Goal: Task Accomplishment & Management: Use online tool/utility

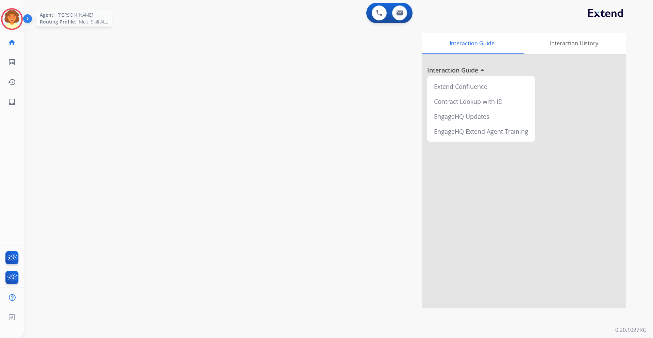
click at [14, 20] on img at bounding box center [11, 19] width 19 height 19
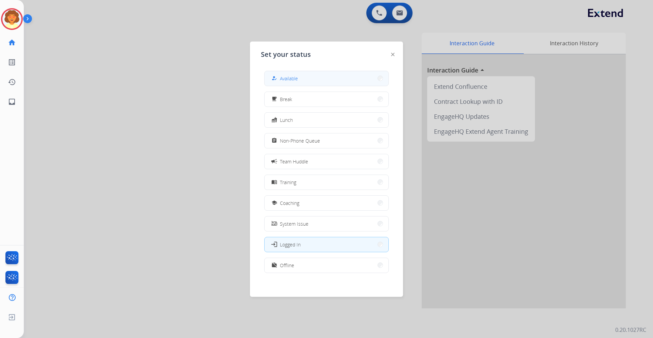
click at [325, 78] on button "how_to_reg Available" at bounding box center [327, 78] width 124 height 15
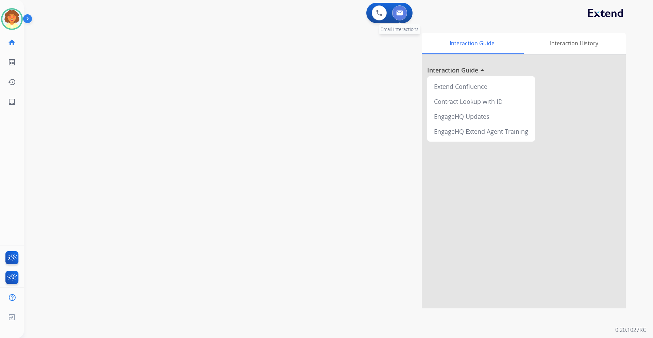
click at [398, 13] on img at bounding box center [399, 12] width 7 height 5
select select "**********"
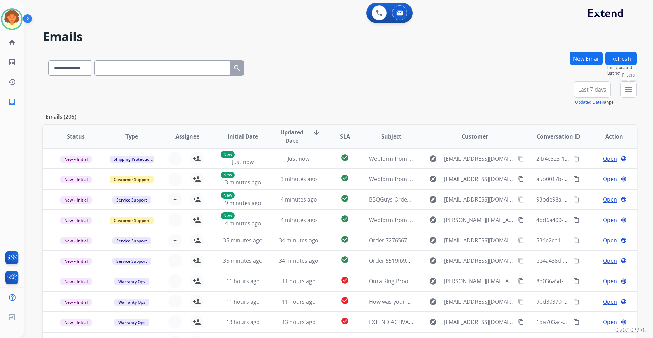
click at [628, 90] on mat-icon "menu" at bounding box center [629, 89] width 8 height 8
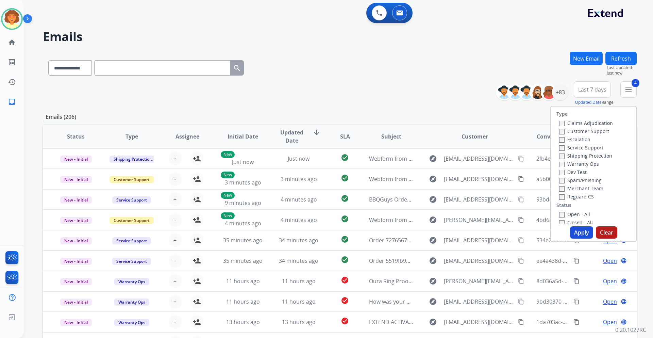
click at [574, 233] on button "Apply" at bounding box center [581, 232] width 23 height 12
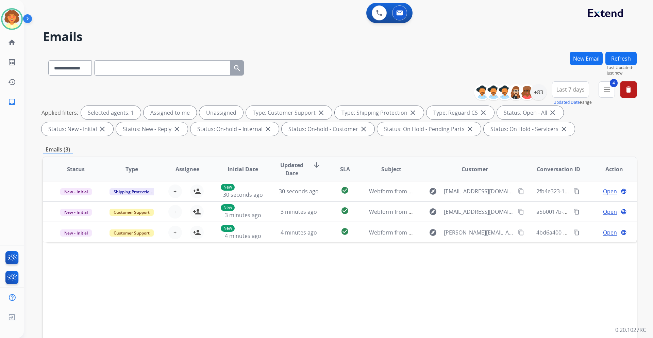
click at [576, 89] on span "Last 7 days" at bounding box center [571, 89] width 28 height 3
click at [563, 174] on div "Last 90 days" at bounding box center [568, 172] width 37 height 10
click at [539, 92] on div "+137" at bounding box center [539, 92] width 16 height 16
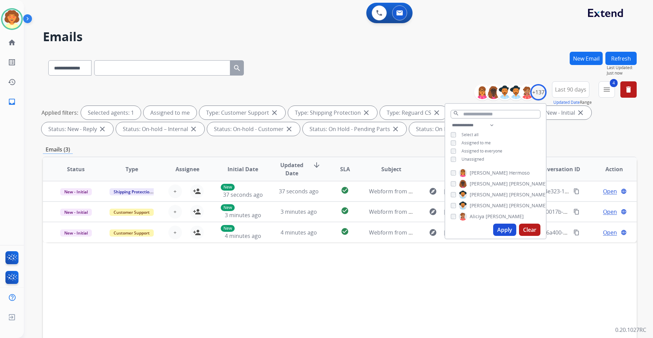
click at [502, 230] on button "Apply" at bounding box center [504, 230] width 23 height 12
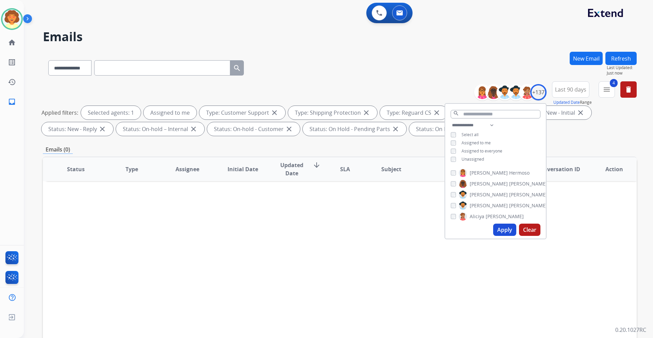
click at [363, 229] on div "Status Type Assignee Initial Date Updated Date arrow_downward SLA Subject Custo…" at bounding box center [340, 271] width 594 height 228
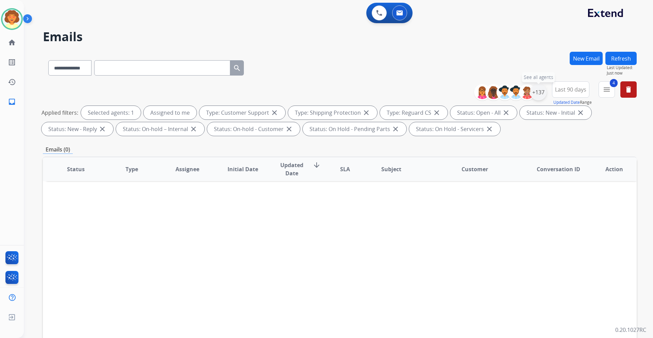
click at [538, 96] on div "+137" at bounding box center [539, 92] width 16 height 16
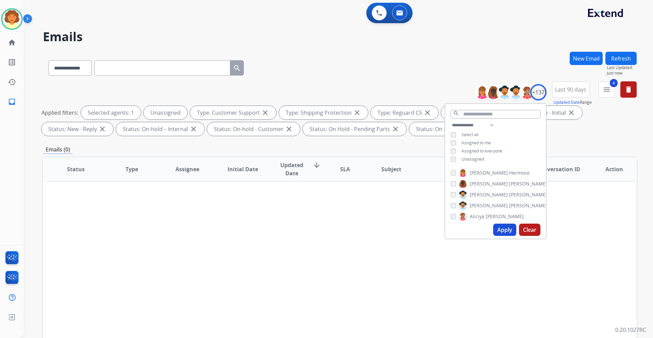
click at [507, 232] on button "Apply" at bounding box center [504, 230] width 23 height 12
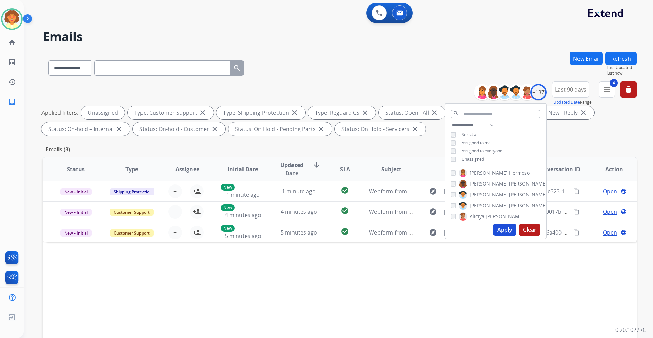
click at [442, 315] on div "Status Type Assignee Initial Date Updated Date arrow_downward SLA Subject Custo…" at bounding box center [340, 271] width 594 height 228
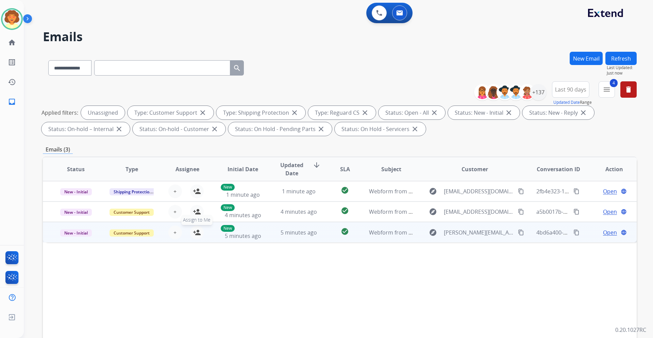
click at [197, 232] on mat-icon "person_add" at bounding box center [197, 232] width 8 height 8
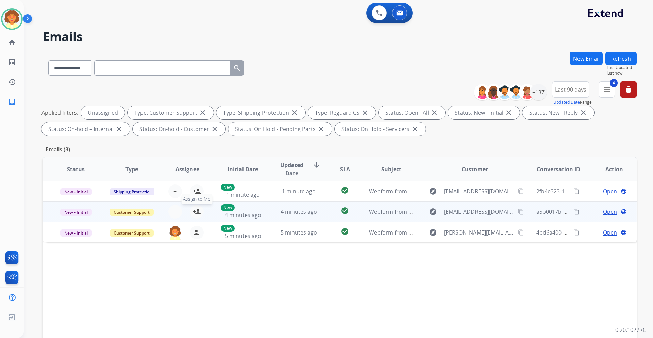
click at [199, 215] on mat-icon "person_add" at bounding box center [197, 212] width 8 height 8
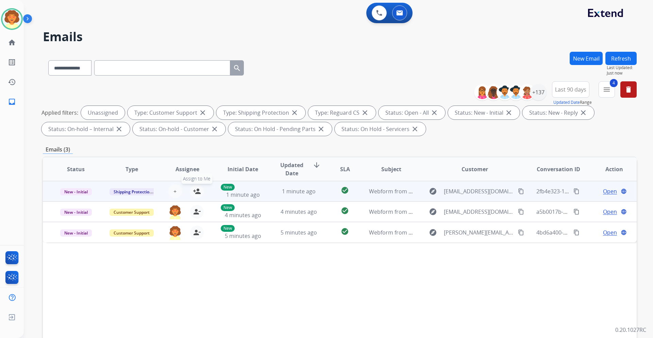
click at [198, 192] on mat-icon "person_add" at bounding box center [197, 191] width 8 height 8
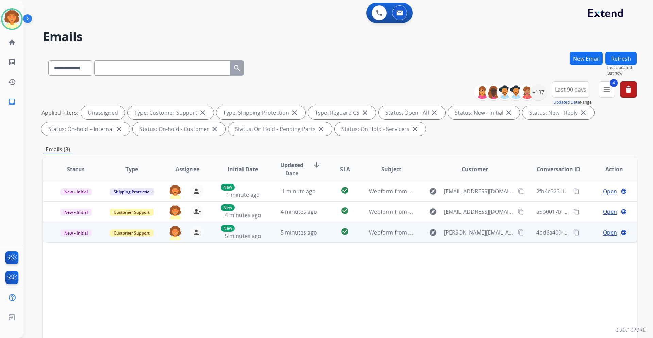
click at [606, 232] on span "Open" at bounding box center [610, 232] width 14 height 8
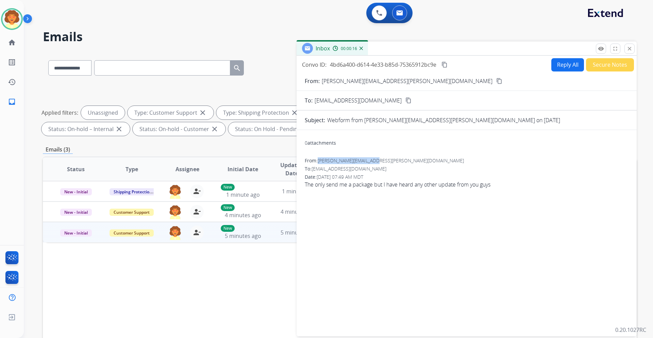
drag, startPoint x: 320, startPoint y: 161, endPoint x: 374, endPoint y: 162, distance: 54.1
click at [374, 162] on span "[PERSON_NAME][EMAIL_ADDRESS][PERSON_NAME][DOMAIN_NAME]" at bounding box center [391, 160] width 146 height 6
copy span "[PERSON_NAME][EMAIL_ADDRESS][PERSON_NAME][DOMAIN_NAME]"
click at [377, 12] on img at bounding box center [379, 13] width 6 height 6
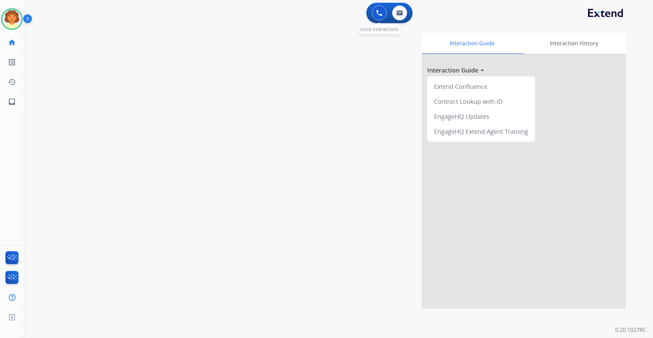
click at [379, 15] on img at bounding box center [379, 13] width 6 height 6
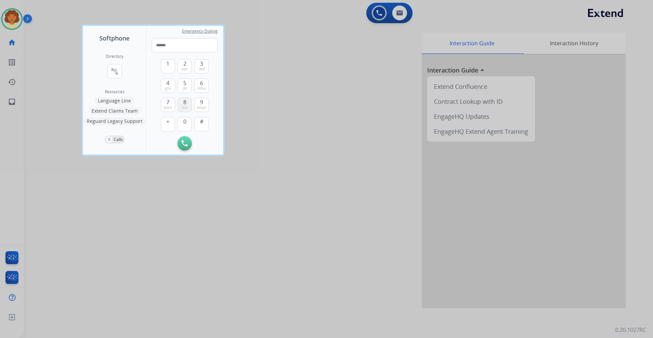
click at [182, 108] on span "tuv" at bounding box center [185, 107] width 6 height 5
click at [183, 127] on button "0" at bounding box center [185, 124] width 14 height 14
click at [165, 82] on button "4 ghi" at bounding box center [168, 86] width 14 height 14
click at [170, 105] on span "pqrs" at bounding box center [168, 107] width 9 height 5
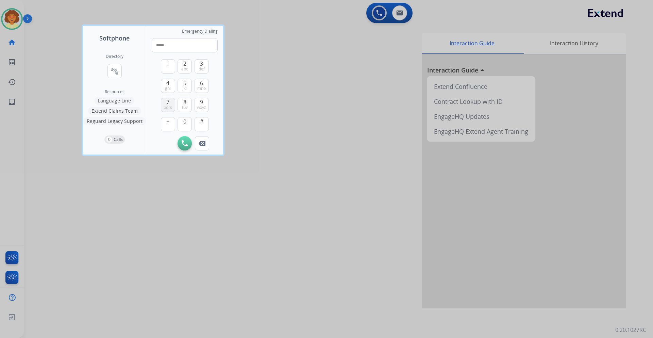
click at [170, 105] on span "pqrs" at bounding box center [168, 107] width 9 height 5
click at [182, 124] on button "0" at bounding box center [185, 124] width 14 height 14
click at [203, 105] on span "wxyz" at bounding box center [201, 107] width 9 height 5
click at [170, 107] on span "pqrs" at bounding box center [168, 107] width 9 height 5
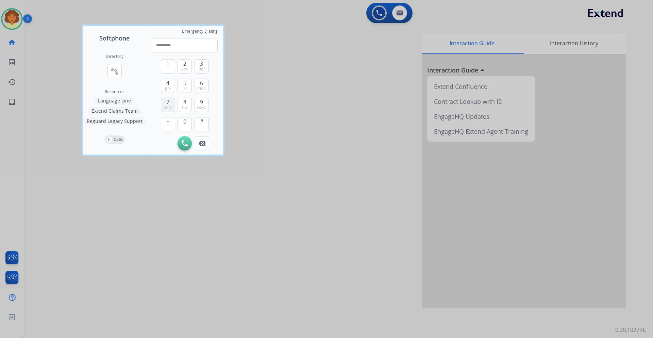
type input "**********"
click at [181, 143] on button "Initiate Call" at bounding box center [185, 143] width 14 height 14
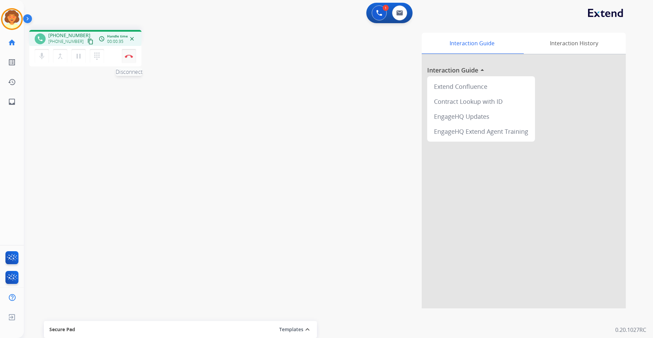
click at [129, 56] on img at bounding box center [129, 55] width 8 height 3
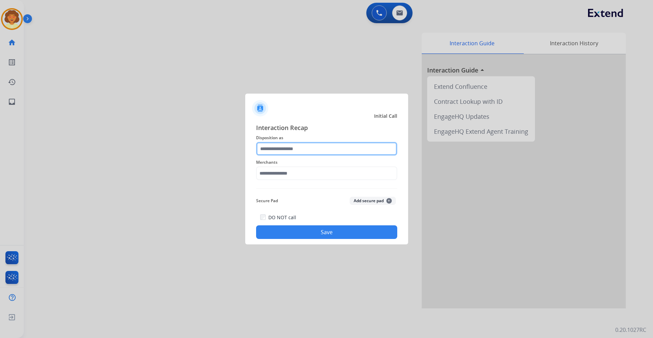
click at [293, 149] on input "text" at bounding box center [326, 149] width 141 height 14
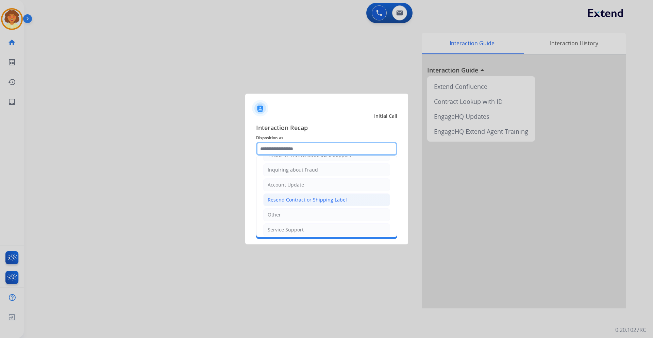
scroll to position [136, 0]
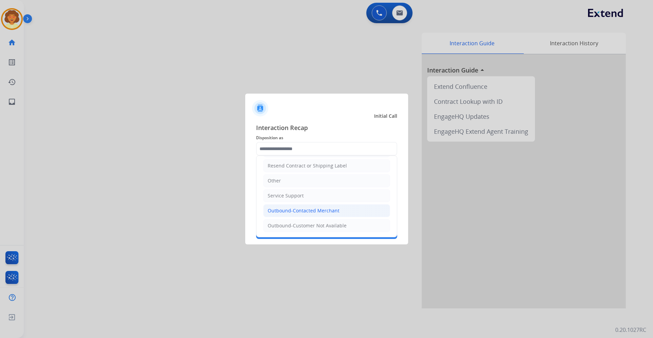
click at [286, 208] on div "Outbound-Contacted Merchant" at bounding box center [304, 210] width 72 height 7
type input "**********"
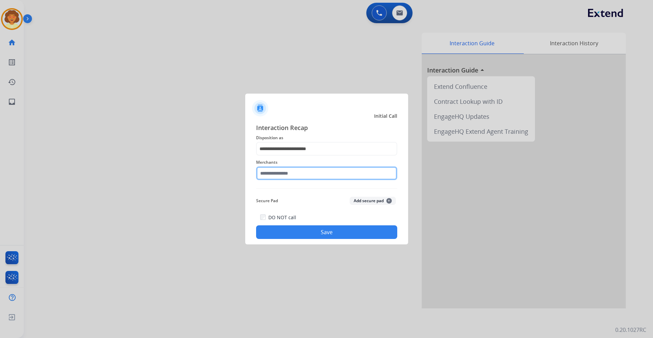
click at [282, 174] on input "text" at bounding box center [326, 173] width 141 height 14
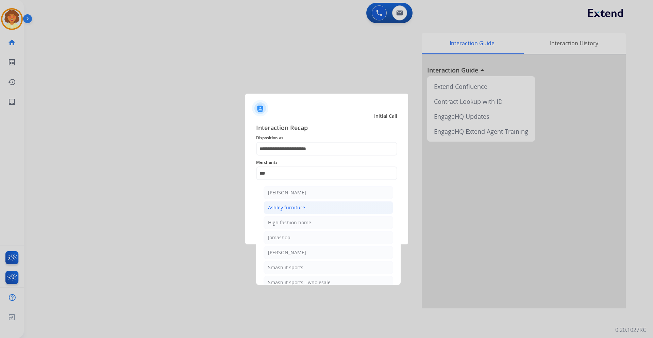
click at [303, 210] on div "Ashley furniture" at bounding box center [286, 207] width 37 height 7
type input "**********"
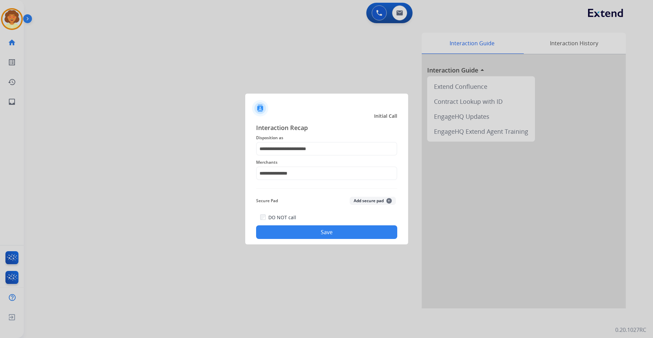
click at [295, 234] on button "Save" at bounding box center [326, 232] width 141 height 14
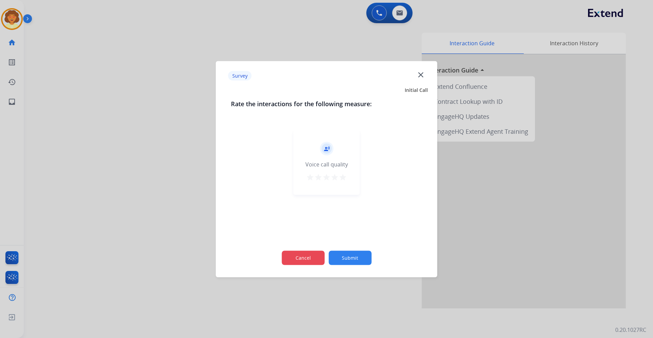
click at [299, 254] on button "Cancel" at bounding box center [303, 257] width 43 height 14
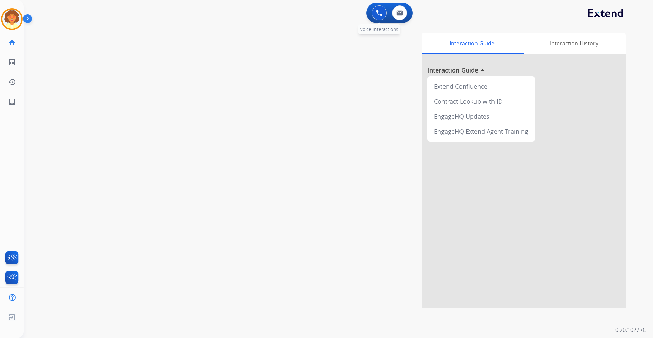
click at [382, 11] on img at bounding box center [379, 13] width 6 height 6
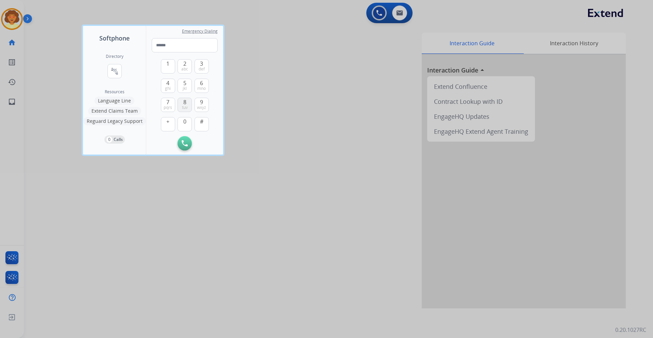
click at [183, 104] on span "8" at bounding box center [184, 102] width 3 height 8
click at [184, 123] on span "0" at bounding box center [184, 121] width 3 height 8
drag, startPoint x: 167, startPoint y: 83, endPoint x: 167, endPoint y: 89, distance: 6.5
click at [167, 84] on span "4" at bounding box center [167, 83] width 3 height 8
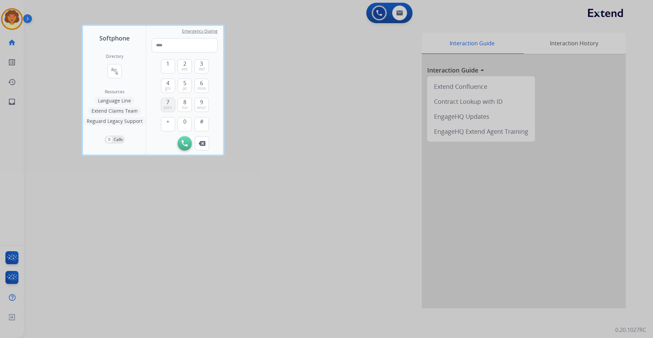
click at [170, 105] on span "pqrs" at bounding box center [168, 107] width 9 height 5
click at [184, 124] on span "0" at bounding box center [184, 121] width 3 height 8
click at [200, 106] on span "wxyz" at bounding box center [201, 107] width 9 height 5
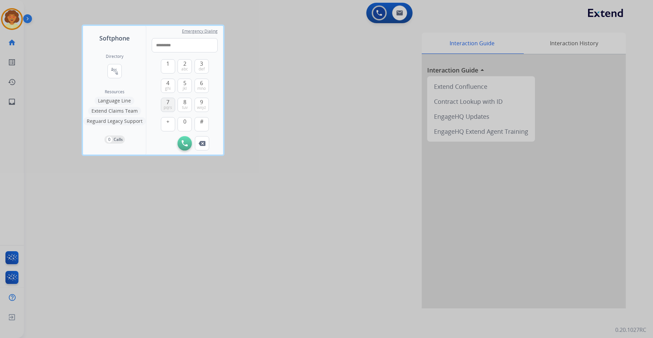
click at [164, 105] on span "pqrs" at bounding box center [168, 107] width 9 height 5
type input "**********"
click at [187, 145] on img at bounding box center [185, 143] width 6 height 6
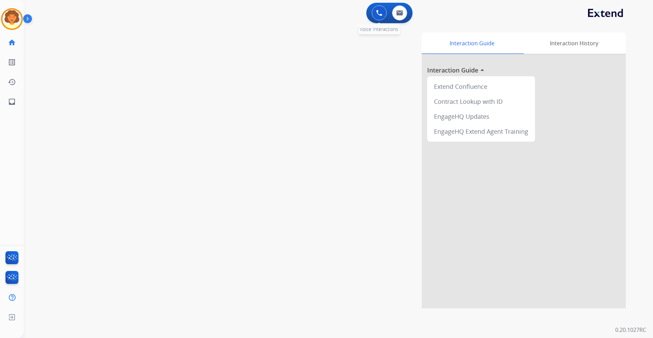
click at [377, 14] on img at bounding box center [379, 13] width 6 height 6
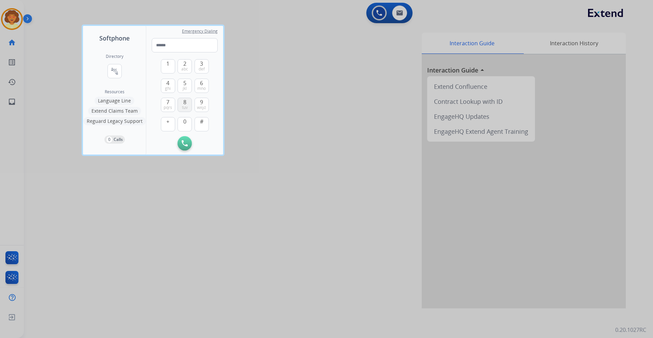
click at [181, 104] on button "8 tuv" at bounding box center [185, 105] width 14 height 14
click at [183, 124] on button "0" at bounding box center [185, 124] width 14 height 14
click at [164, 101] on button "7 pqrs" at bounding box center [168, 105] width 14 height 14
click at [204, 143] on img at bounding box center [202, 143] width 7 height 5
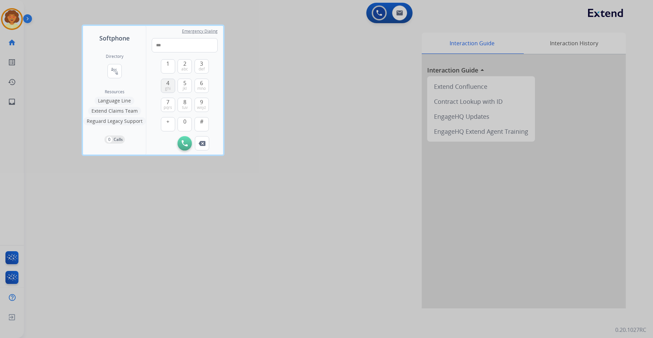
click at [168, 86] on span "ghi" at bounding box center [168, 88] width 6 height 5
click at [166, 107] on span "pqrs" at bounding box center [168, 107] width 9 height 5
click at [187, 125] on button "0" at bounding box center [185, 124] width 14 height 14
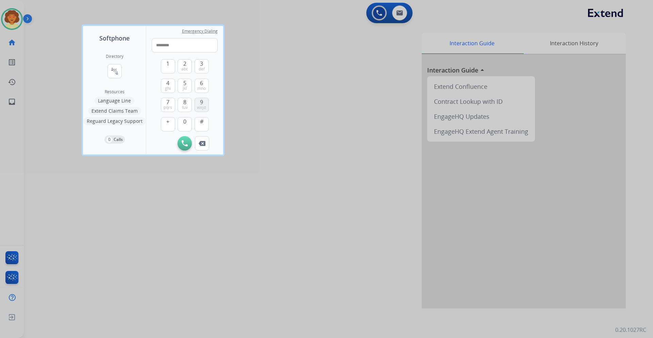
click at [200, 104] on span "9" at bounding box center [201, 102] width 3 height 8
click at [169, 102] on span "7" at bounding box center [167, 102] width 3 height 8
type input "**********"
click at [186, 141] on img at bounding box center [185, 143] width 6 height 6
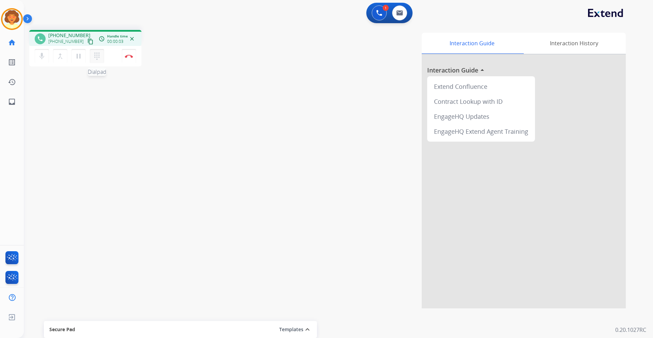
click at [96, 60] on button "dialpad Dialpad" at bounding box center [97, 56] width 14 height 14
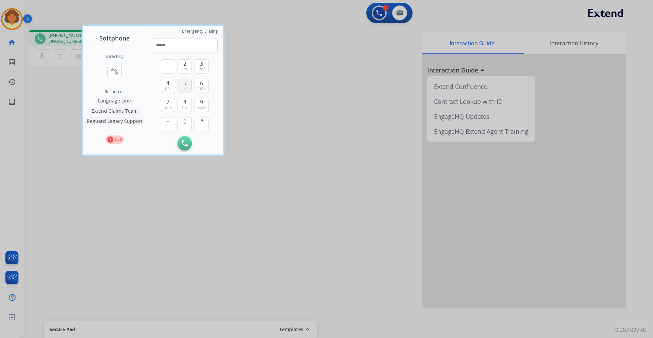
click at [185, 84] on span "5" at bounding box center [184, 83] width 3 height 8
click at [181, 84] on button "5 jkl" at bounding box center [185, 86] width 14 height 14
type input "****"
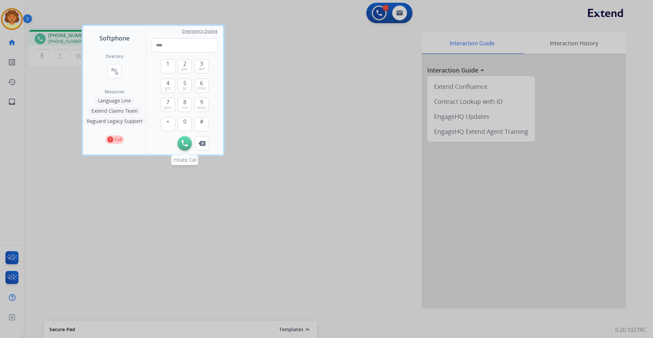
click at [184, 144] on img at bounding box center [185, 143] width 6 height 6
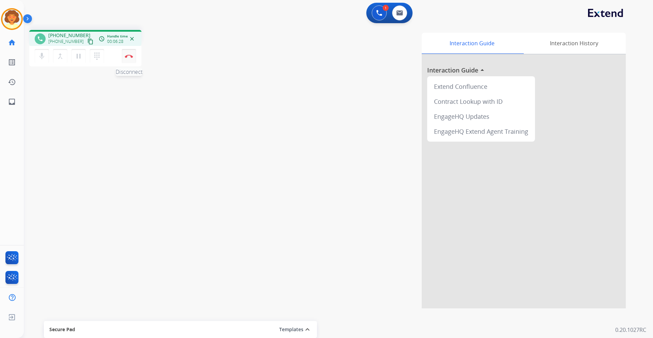
click at [126, 55] on img at bounding box center [129, 55] width 8 height 3
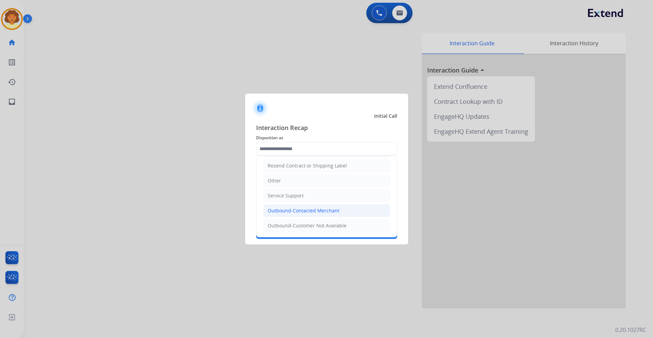
click at [306, 211] on div "Outbound-Contacted Merchant" at bounding box center [304, 210] width 72 height 7
type input "**********"
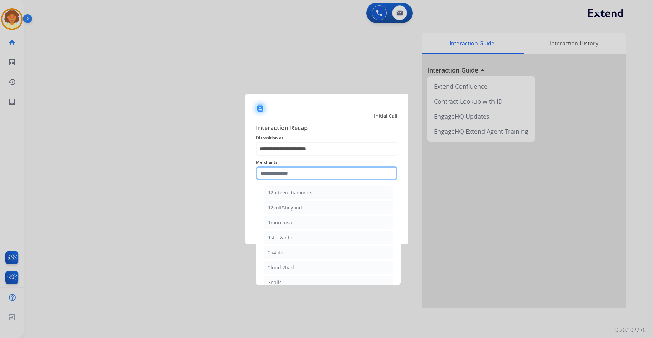
click at [278, 175] on input "text" at bounding box center [326, 173] width 141 height 14
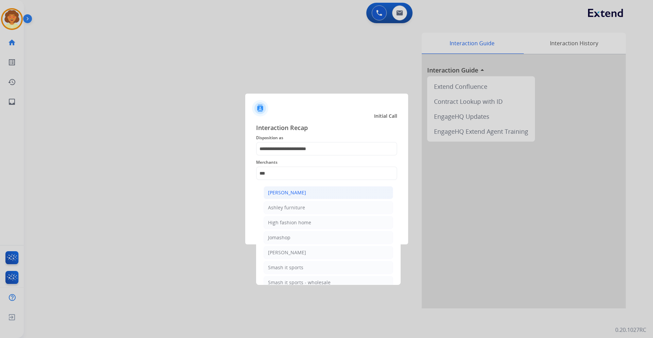
click at [283, 195] on div "[PERSON_NAME]" at bounding box center [287, 192] width 38 height 7
type input "**********"
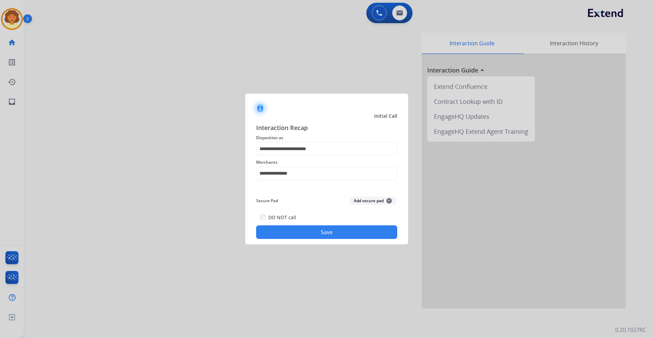
click at [321, 233] on button "Save" at bounding box center [326, 232] width 141 height 14
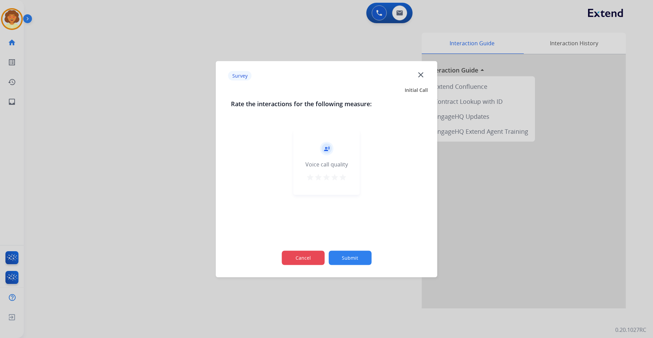
click at [295, 261] on button "Cancel" at bounding box center [303, 257] width 43 height 14
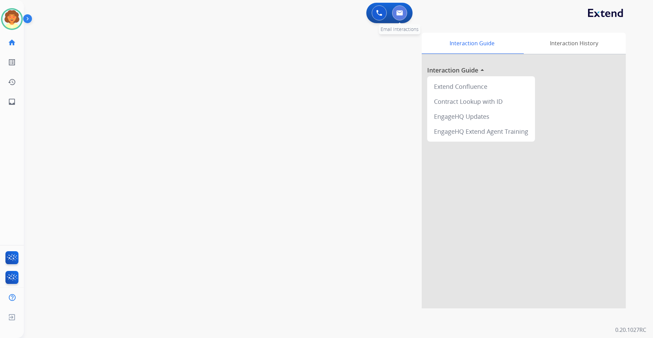
click at [401, 12] on img at bounding box center [399, 12] width 7 height 5
select select "**********"
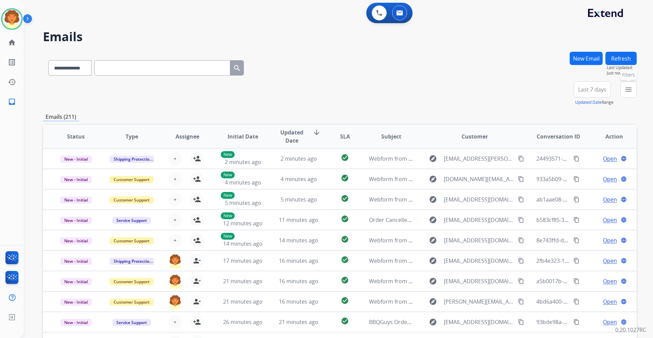
click at [626, 93] on mat-icon "menu" at bounding box center [629, 89] width 8 height 8
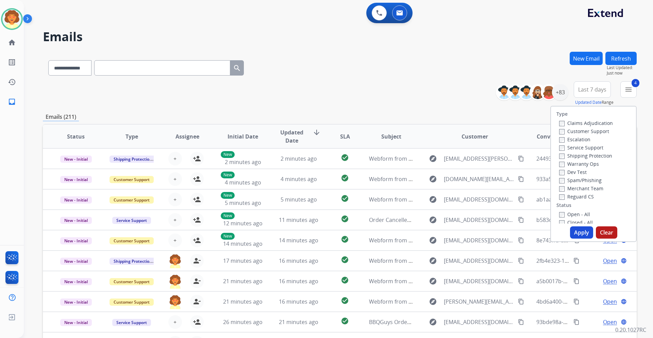
click at [575, 229] on button "Apply" at bounding box center [581, 232] width 23 height 12
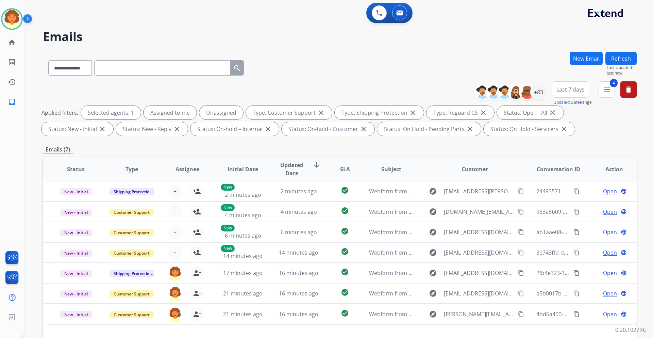
click at [566, 91] on span "Last 7 days" at bounding box center [571, 89] width 28 height 3
click at [570, 175] on div "Last 90 days" at bounding box center [568, 172] width 37 height 10
click at [538, 95] on div "+137" at bounding box center [539, 92] width 16 height 16
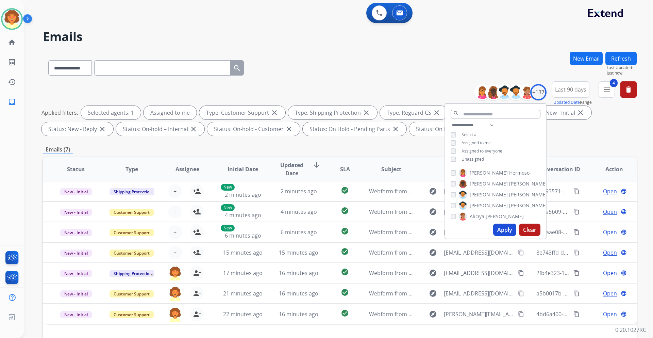
click at [500, 231] on button "Apply" at bounding box center [504, 230] width 23 height 12
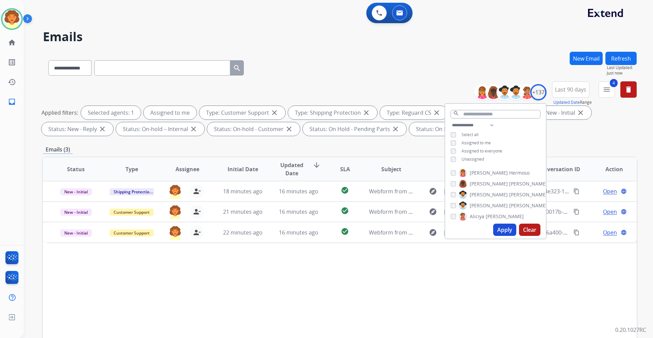
drag, startPoint x: 517, startPoint y: 280, endPoint x: 523, endPoint y: 285, distance: 8.1
click at [516, 283] on div "Status Type Assignee Initial Date Updated Date arrow_downward SLA Subject Custo…" at bounding box center [340, 271] width 594 height 228
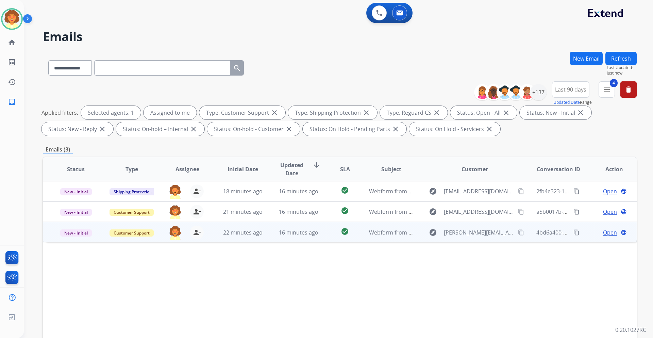
click at [607, 232] on span "Open" at bounding box center [610, 232] width 14 height 8
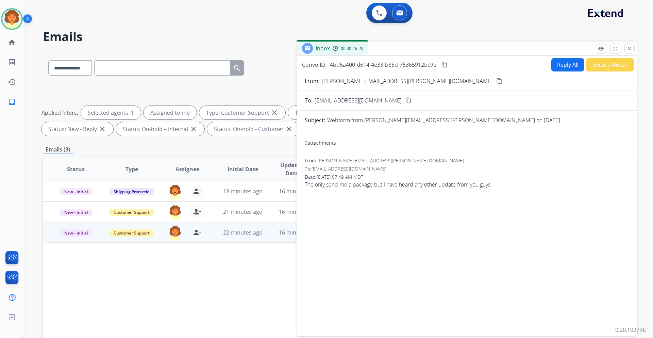
click at [557, 62] on button "Reply All" at bounding box center [568, 64] width 33 height 13
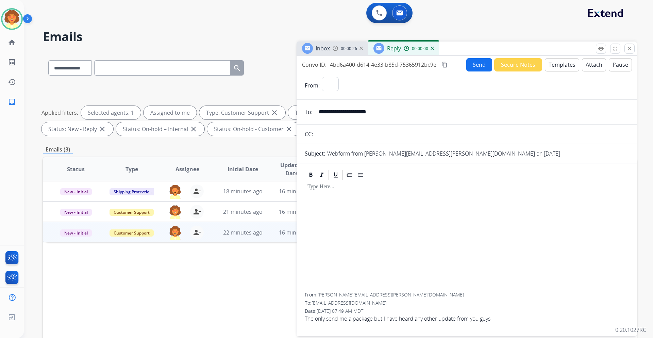
select select "**********"
click at [550, 64] on button "Templates" at bounding box center [562, 64] width 34 height 13
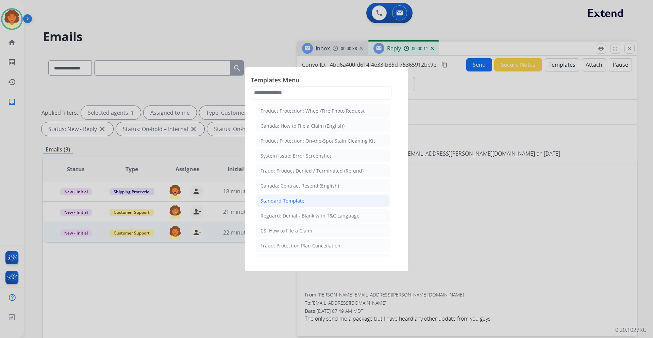
scroll to position [34, 0]
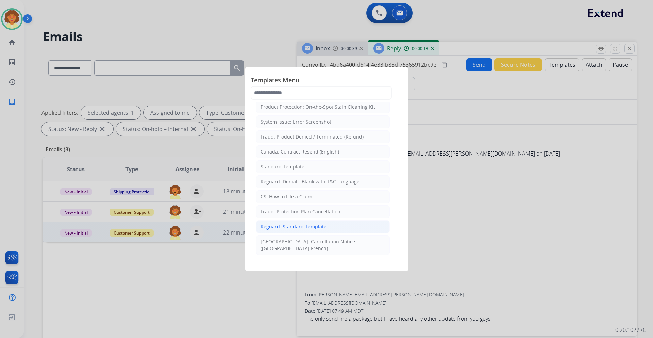
click at [307, 226] on div "Reguard: Standard Template" at bounding box center [294, 226] width 66 height 7
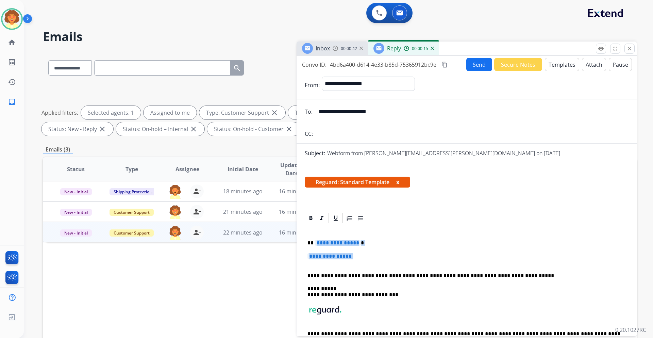
drag, startPoint x: 316, startPoint y: 243, endPoint x: 353, endPoint y: 262, distance: 42.3
click at [353, 262] on div "**********" at bounding box center [467, 294] width 324 height 141
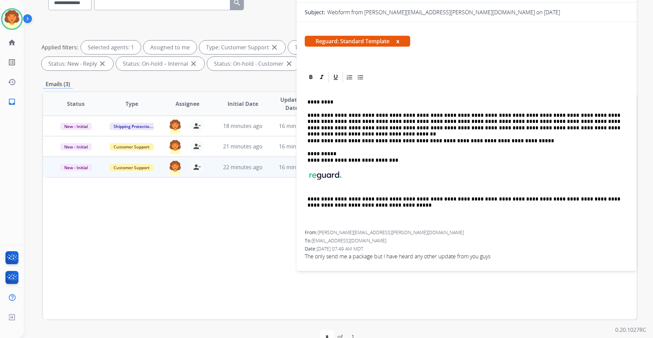
scroll to position [68, 0]
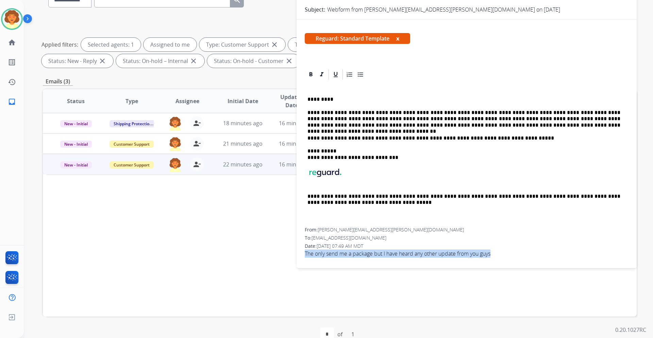
drag, startPoint x: 306, startPoint y: 253, endPoint x: 504, endPoint y: 262, distance: 197.9
click at [504, 262] on div "From: [PERSON_NAME][EMAIL_ADDRESS][PERSON_NAME][DOMAIN_NAME] To: [EMAIL_ADDRESS…" at bounding box center [467, 244] width 324 height 37
copy span "The only send me a package but I have heard any other update from you guys"
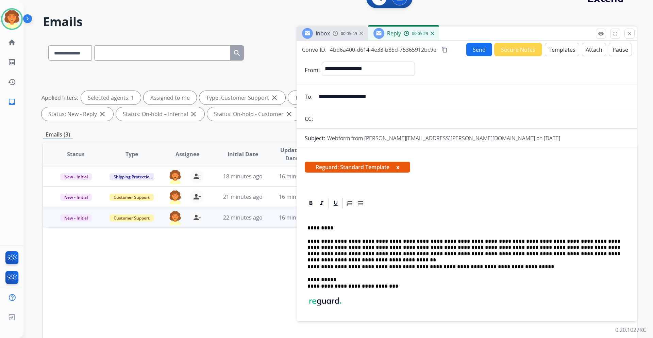
scroll to position [0, 0]
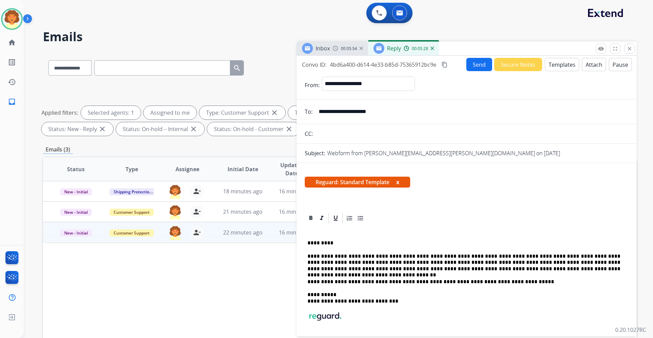
drag, startPoint x: 302, startPoint y: 67, endPoint x: 437, endPoint y: 69, distance: 134.8
click at [437, 69] on div "Convo ID: 4bd6a400-d614-4e33-b85d-75365912bc9e content_copy Send Secure Notes T…" at bounding box center [467, 64] width 340 height 13
copy div "Convo ID: 4bd6a400-d614-4e33-b85d-75365912bc9e"
click at [473, 63] on button "Send" at bounding box center [480, 64] width 26 height 13
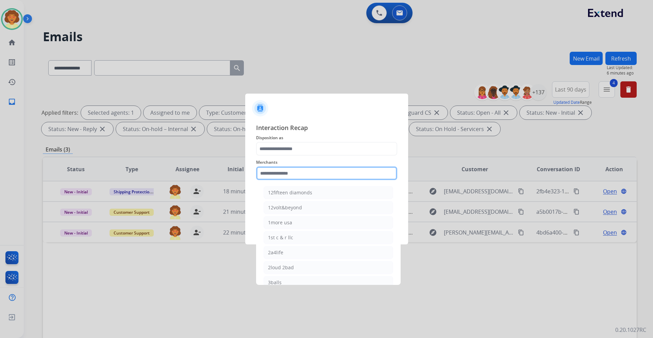
click at [291, 175] on input "text" at bounding box center [326, 173] width 141 height 14
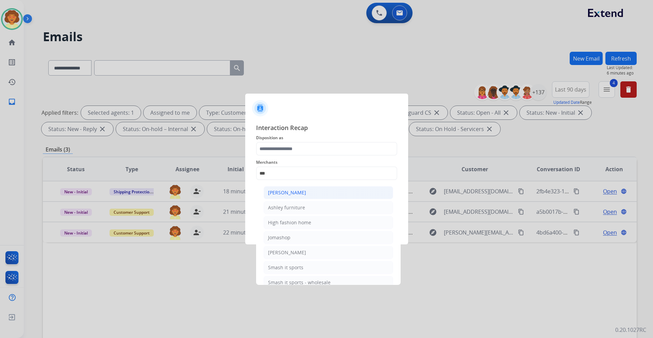
click at [302, 191] on div "[PERSON_NAME]" at bounding box center [287, 192] width 38 height 7
type input "**********"
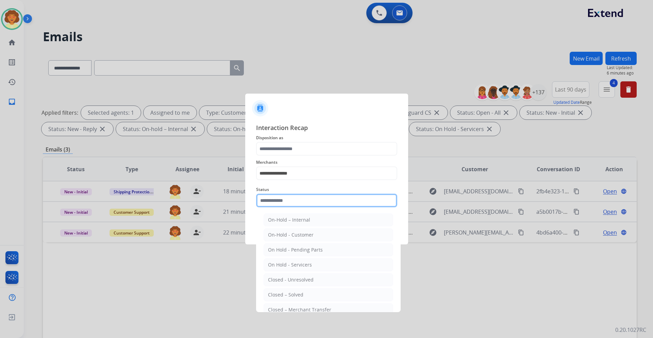
click at [289, 199] on input "text" at bounding box center [326, 201] width 141 height 14
click at [292, 296] on div "Closed – Solved" at bounding box center [285, 294] width 35 height 7
type input "**********"
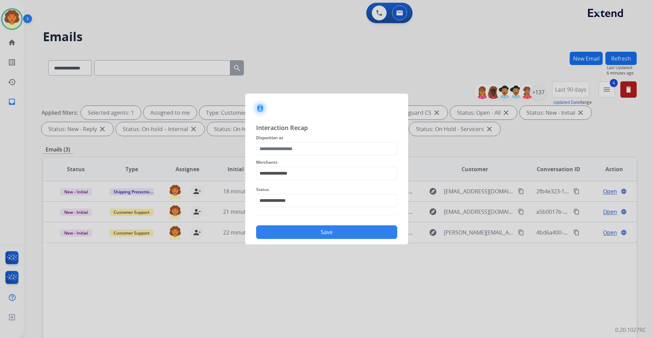
click at [353, 229] on button "Save" at bounding box center [326, 232] width 141 height 14
click at [293, 147] on input "text" at bounding box center [326, 149] width 141 height 14
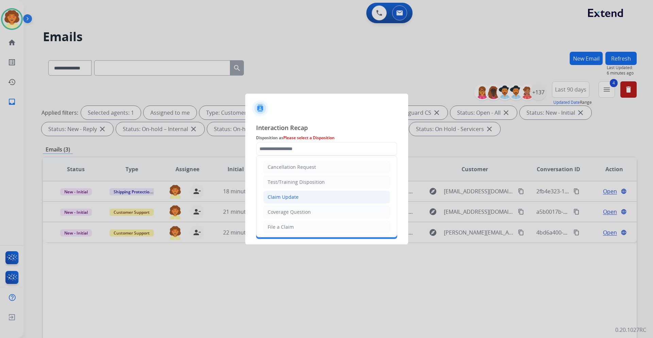
click at [299, 199] on li "Claim Update" at bounding box center [326, 197] width 127 height 13
type input "**********"
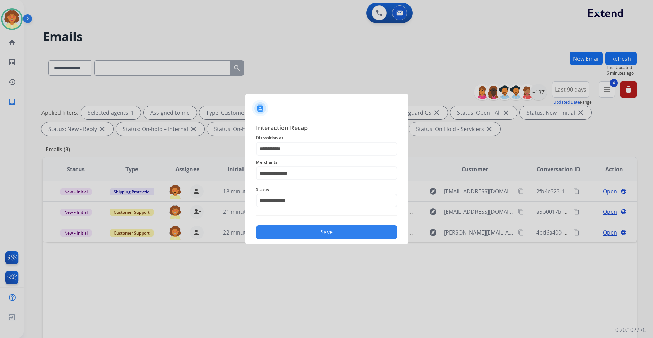
click at [327, 233] on button "Save" at bounding box center [326, 232] width 141 height 14
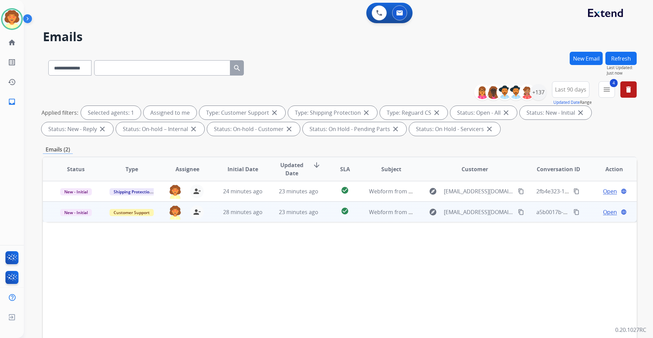
click at [603, 213] on span "Open" at bounding box center [610, 212] width 14 height 8
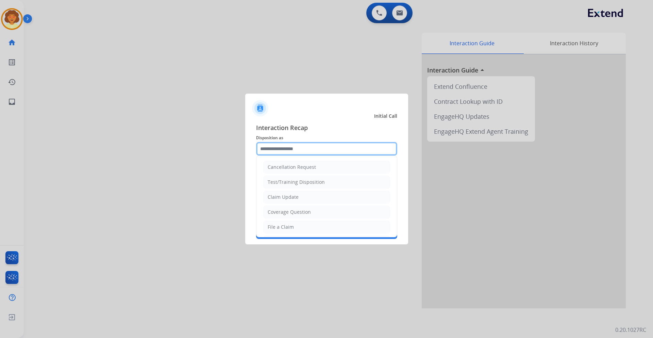
click at [297, 144] on input "text" at bounding box center [326, 149] width 141 height 14
click at [297, 199] on div "Claim Update" at bounding box center [283, 197] width 31 height 7
type input "**********"
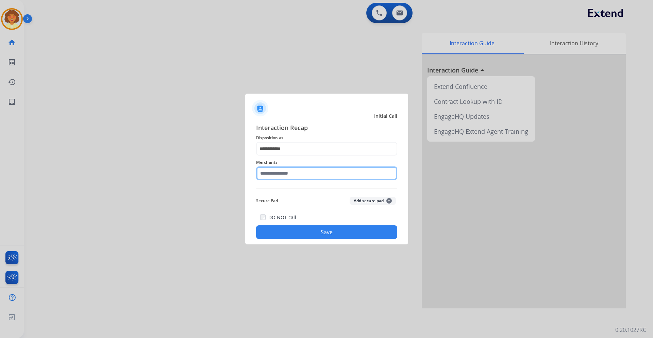
click at [269, 175] on input "text" at bounding box center [326, 173] width 141 height 14
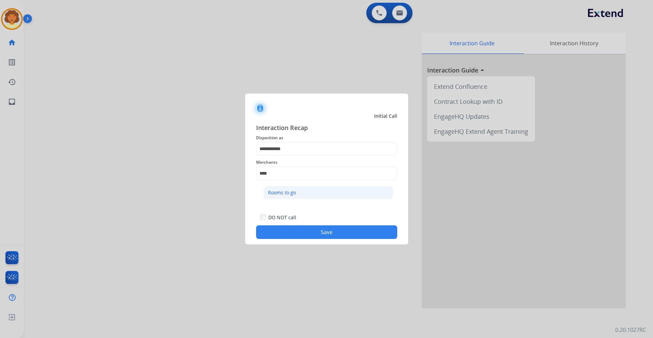
click at [298, 192] on li "Rooms to go" at bounding box center [329, 192] width 130 height 13
type input "**********"
click at [325, 235] on button "Save" at bounding box center [326, 232] width 141 height 14
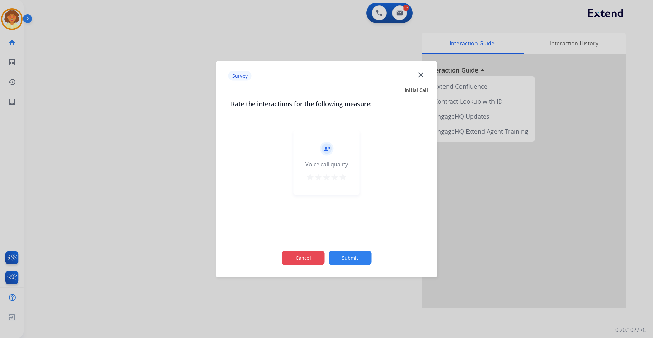
click at [311, 257] on button "Cancel" at bounding box center [303, 257] width 43 height 14
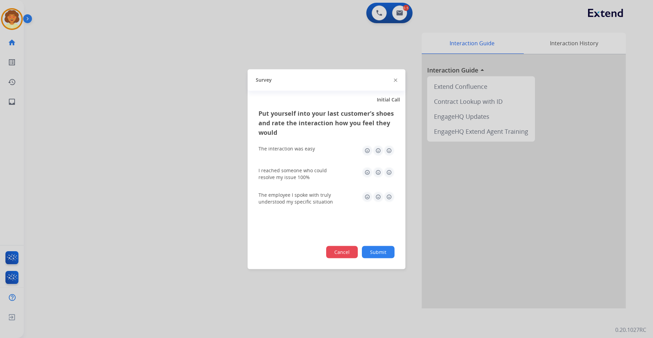
click at [329, 255] on button "Cancel" at bounding box center [342, 252] width 32 height 12
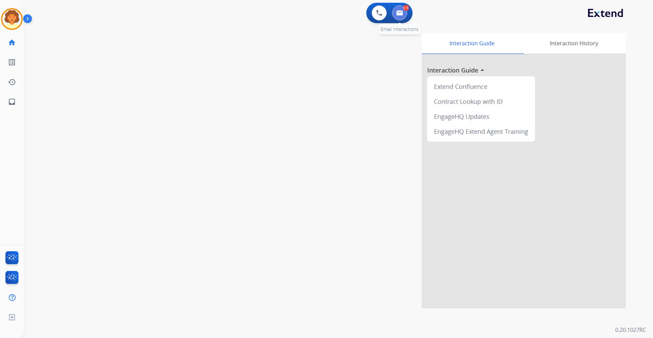
click at [399, 16] on button at bounding box center [399, 12] width 15 height 15
select select "**********"
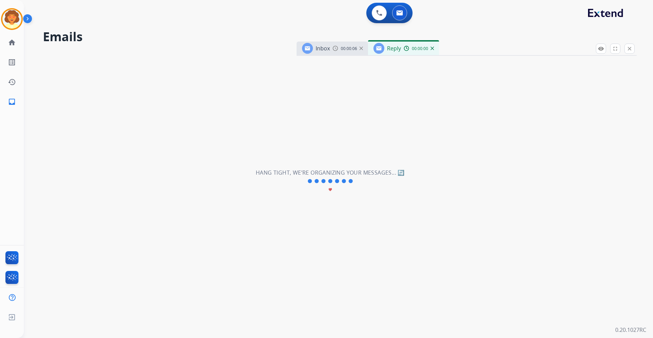
select select "**********"
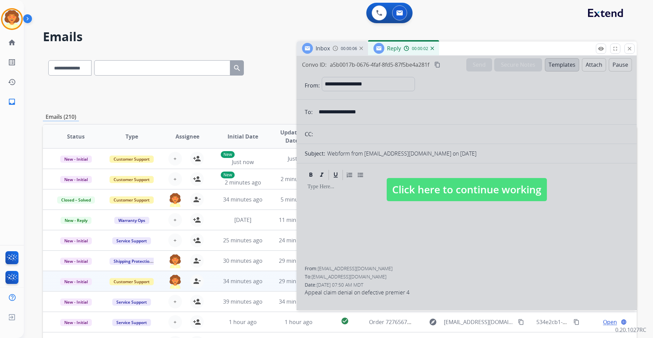
click at [355, 252] on div at bounding box center [467, 183] width 340 height 254
select select
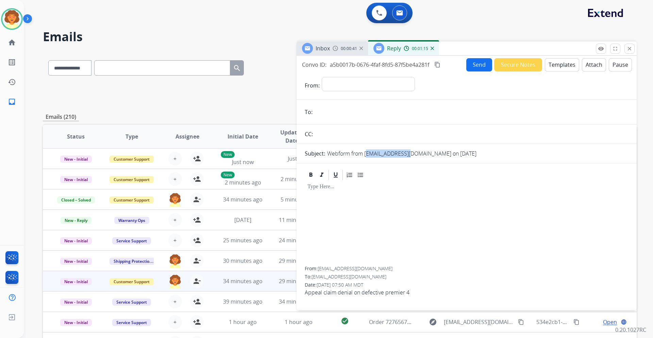
drag, startPoint x: 364, startPoint y: 153, endPoint x: 405, endPoint y: 151, distance: 40.6
click at [405, 151] on p "Webform from [EMAIL_ADDRESS][DOMAIN_NAME] on [DATE]" at bounding box center [401, 153] width 149 height 8
click at [365, 153] on p "Webform from [EMAIL_ADDRESS][DOMAIN_NAME] on [DATE]" at bounding box center [401, 153] width 149 height 8
drag, startPoint x: 364, startPoint y: 153, endPoint x: 415, endPoint y: 155, distance: 50.1
click at [415, 155] on p "Webform from [EMAIL_ADDRESS][DOMAIN_NAME] on [DATE]" at bounding box center [401, 153] width 149 height 8
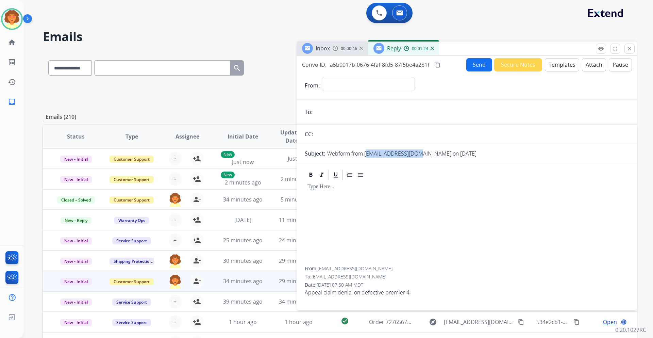
copy p "[EMAIL_ADDRESS][DOMAIN_NAME]"
drag, startPoint x: 304, startPoint y: 292, endPoint x: 408, endPoint y: 291, distance: 103.8
click at [408, 291] on div "From: [EMAIL_ADDRESS][DOMAIN_NAME] To: [EMAIL_ADDRESS][DOMAIN_NAME] Date: [DATE…" at bounding box center [467, 235] width 340 height 133
copy span "Appeal claim denial on defective premier 4"
click at [315, 288] on span "Appeal claim denial on defective premier 4" at bounding box center [467, 292] width 324 height 8
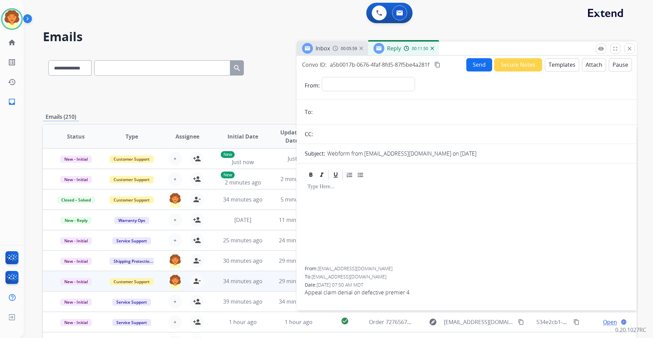
click at [313, 291] on span "Appeal claim denial on defective premier 4" at bounding box center [467, 292] width 324 height 8
drag, startPoint x: 305, startPoint y: 292, endPoint x: 413, endPoint y: 301, distance: 108.6
click at [413, 301] on div "From: [EMAIL_ADDRESS][DOMAIN_NAME] To: [EMAIL_ADDRESS][DOMAIN_NAME] Date: [DATE…" at bounding box center [467, 283] width 324 height 37
copy span "Appeal claim denial on defective premier 4"
click at [355, 84] on select "**********" at bounding box center [368, 84] width 93 height 14
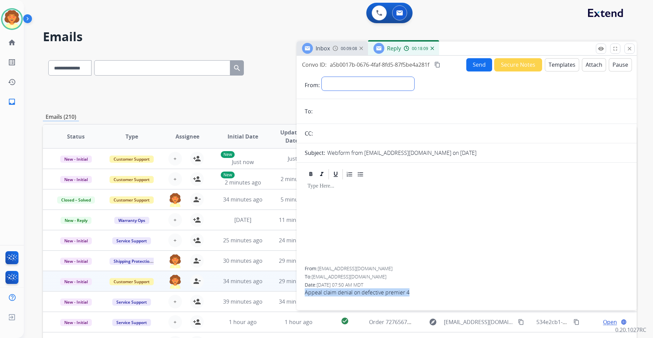
select select "**********"
click at [322, 77] on select "**********" at bounding box center [368, 84] width 93 height 14
click at [330, 109] on input "email" at bounding box center [472, 112] width 314 height 14
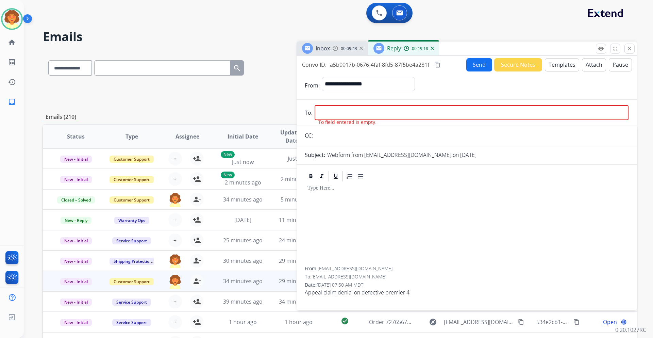
click at [328, 110] on input "email" at bounding box center [472, 112] width 314 height 15
paste input "**********"
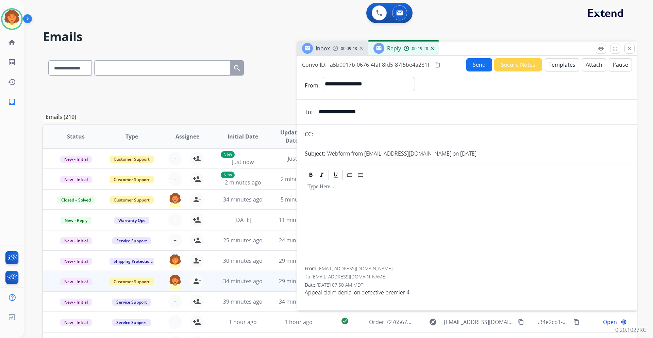
type input "**********"
click at [558, 64] on button "Templates" at bounding box center [562, 64] width 34 height 13
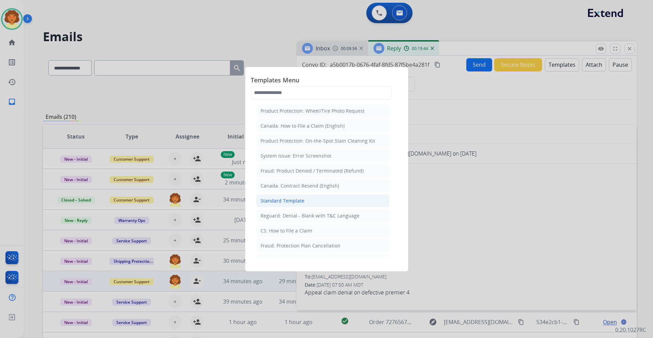
drag, startPoint x: 316, startPoint y: 216, endPoint x: 320, endPoint y: 195, distance: 21.5
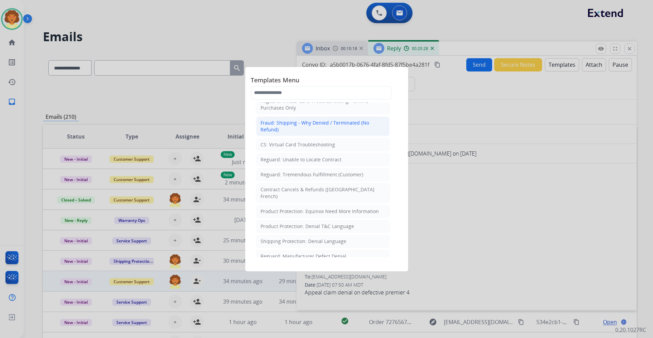
scroll to position [579, 0]
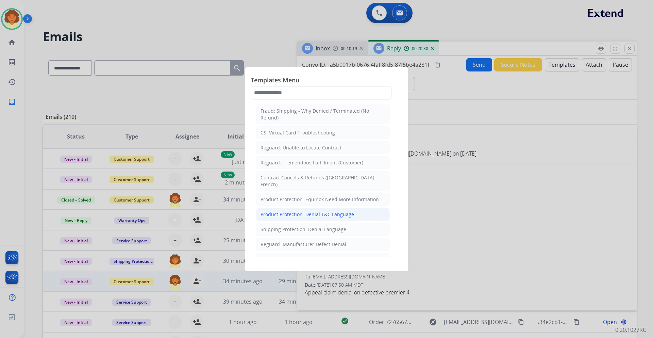
click at [305, 211] on div "Product Protection: Denial T&C Language" at bounding box center [308, 214] width 94 height 7
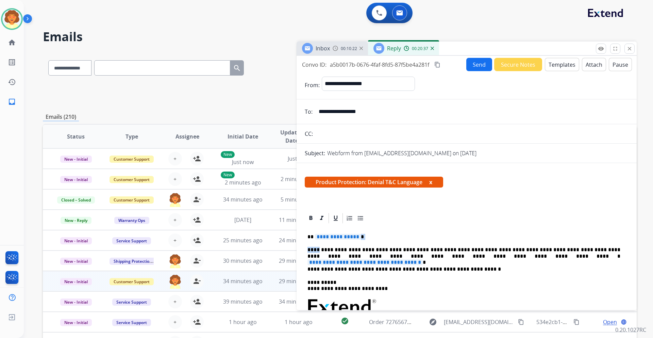
drag, startPoint x: 356, startPoint y: 238, endPoint x: 319, endPoint y: 240, distance: 37.5
click at [319, 240] on div "**********" at bounding box center [467, 322] width 324 height 197
drag, startPoint x: 314, startPoint y: 238, endPoint x: 355, endPoint y: 239, distance: 40.5
click at [355, 239] on p "**********" at bounding box center [464, 237] width 313 height 6
drag, startPoint x: 555, startPoint y: 255, endPoint x: 414, endPoint y: 266, distance: 142.0
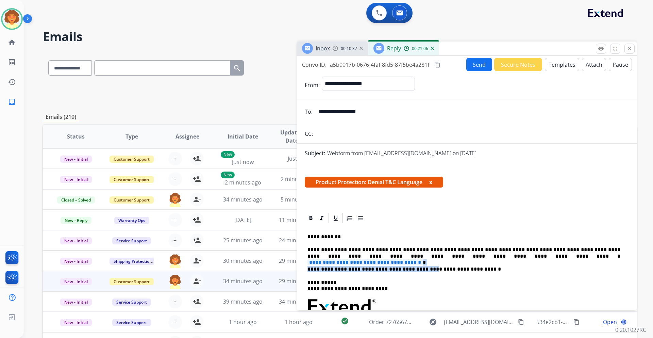
click at [414, 266] on div "**********" at bounding box center [467, 322] width 324 height 197
click at [423, 259] on span "**********" at bounding box center [365, 262] width 115 height 6
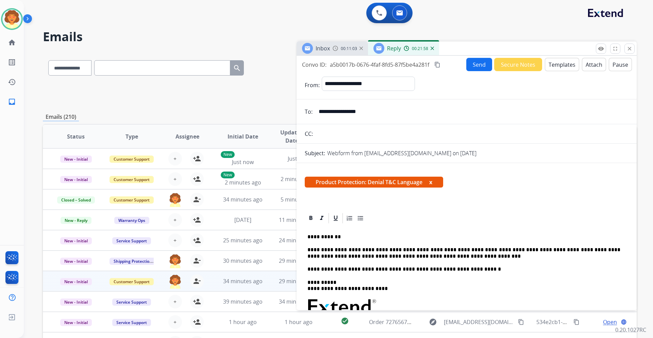
scroll to position [34, 0]
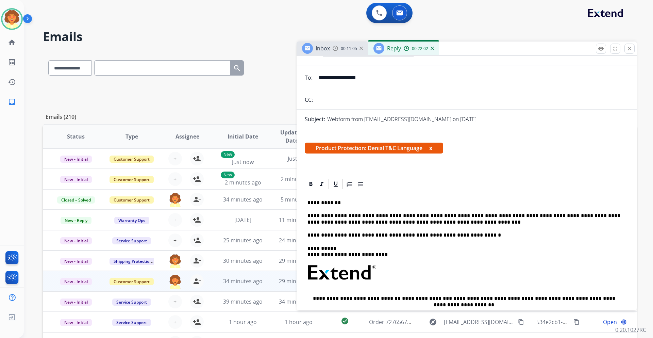
click at [421, 222] on p "**********" at bounding box center [464, 219] width 313 height 13
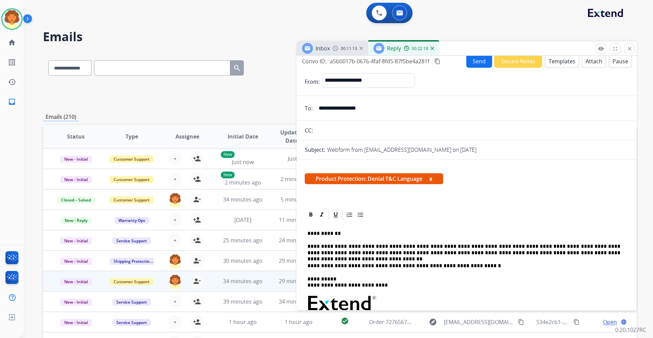
scroll to position [0, 0]
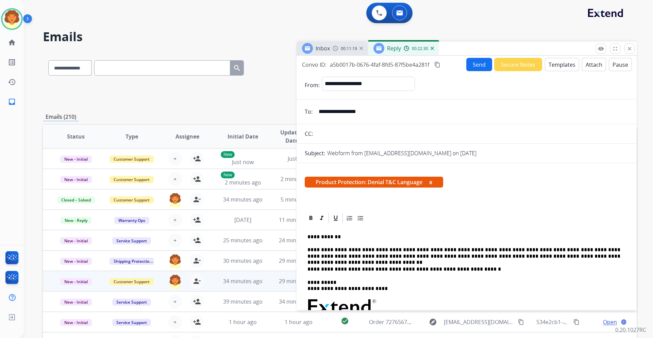
click at [469, 69] on button "Send" at bounding box center [480, 64] width 26 height 13
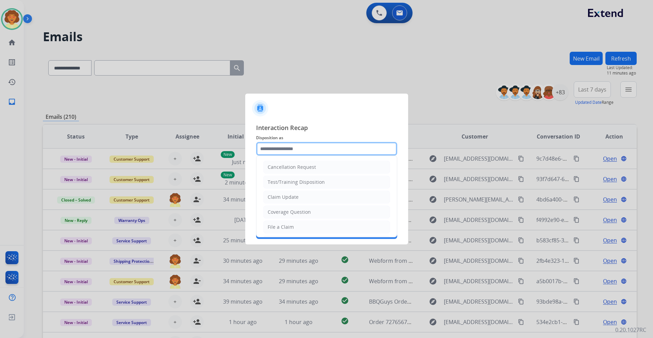
click at [285, 149] on input "text" at bounding box center [326, 149] width 141 height 14
click at [303, 198] on li "Claim Update" at bounding box center [326, 197] width 127 height 13
type input "**********"
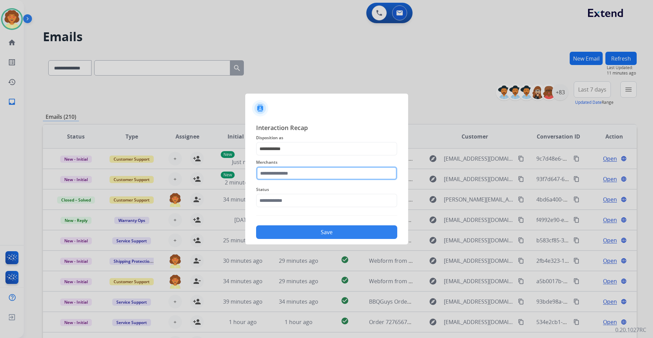
click at [279, 174] on input "text" at bounding box center [326, 173] width 141 height 14
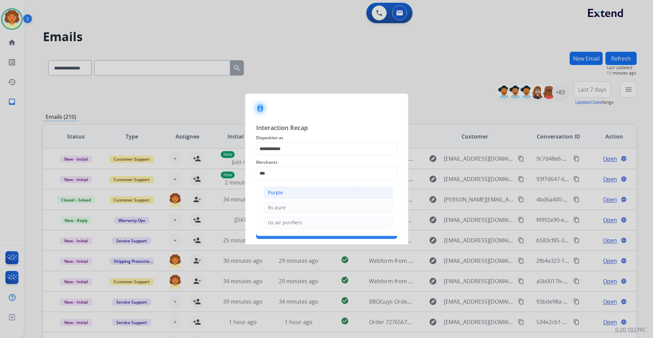
click at [302, 198] on li "Purple" at bounding box center [329, 192] width 130 height 13
type input "******"
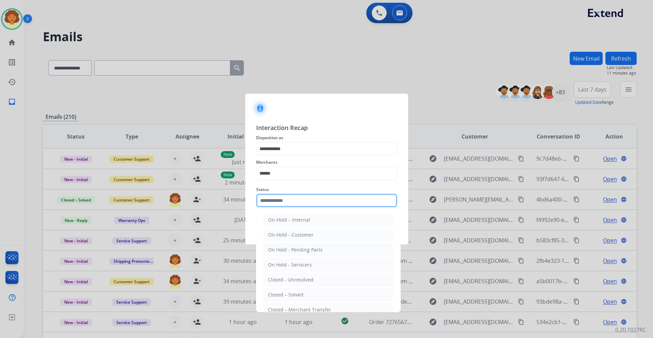
click at [283, 197] on input "text" at bounding box center [326, 201] width 141 height 14
click at [289, 292] on div "Closed – Solved" at bounding box center [285, 294] width 35 height 7
type input "**********"
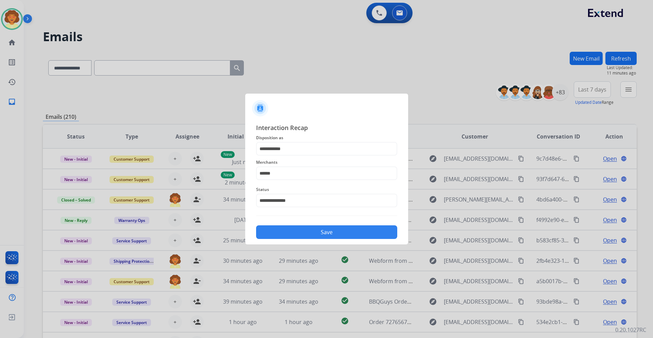
click at [305, 234] on button "Save" at bounding box center [326, 232] width 141 height 14
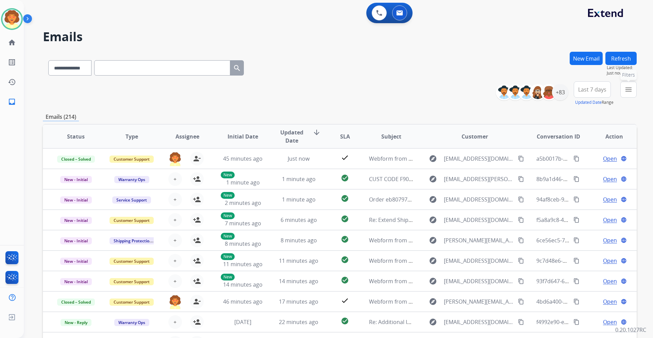
click at [628, 94] on button "menu Filters" at bounding box center [629, 89] width 16 height 16
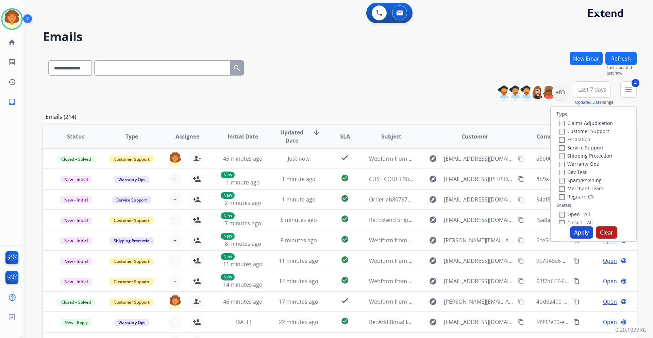
drag, startPoint x: 574, startPoint y: 234, endPoint x: 585, endPoint y: 162, distance: 72.5
click at [575, 233] on button "Apply" at bounding box center [581, 232] width 23 height 12
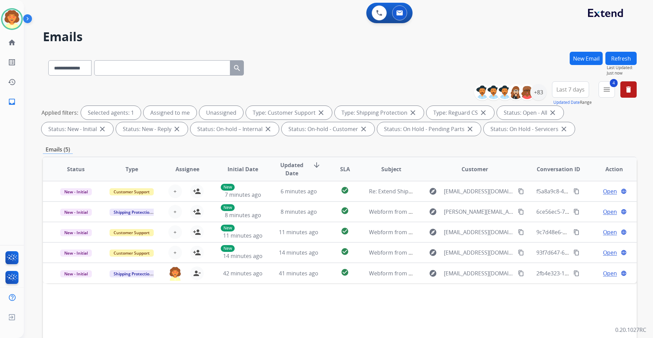
click at [566, 95] on button "Last 7 days" at bounding box center [570, 89] width 37 height 16
click at [555, 173] on div "Last 90 days" at bounding box center [568, 172] width 37 height 10
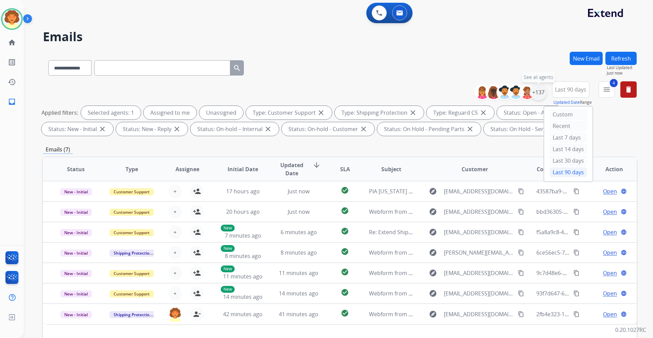
click at [536, 94] on div "+137" at bounding box center [539, 92] width 16 height 16
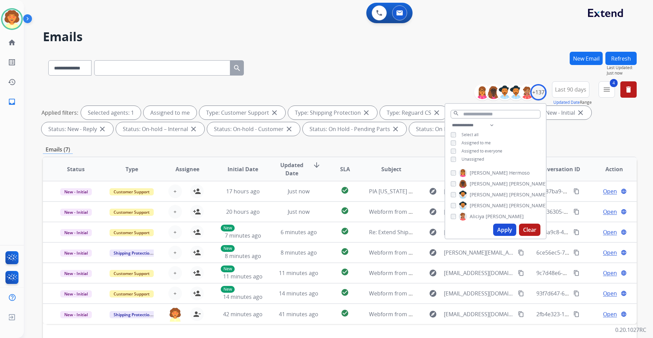
click at [502, 232] on button "Apply" at bounding box center [504, 230] width 23 height 12
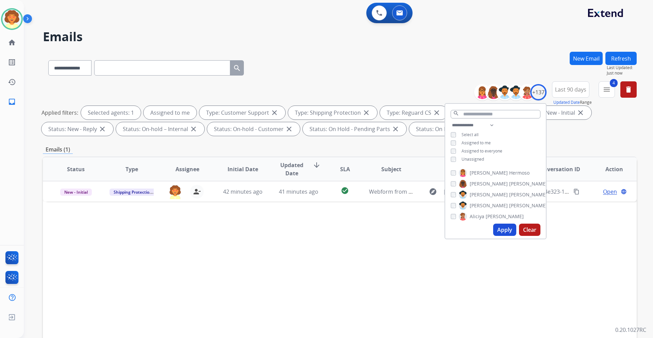
click at [382, 232] on div "Status Type Assignee Initial Date Updated Date arrow_downward SLA Subject Custo…" at bounding box center [340, 271] width 594 height 228
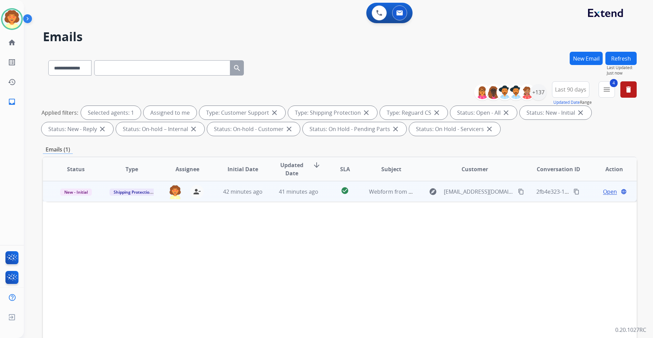
click at [605, 192] on span "Open" at bounding box center [610, 192] width 14 height 8
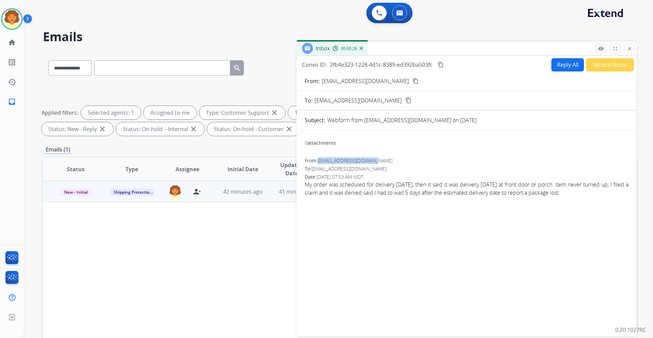
drag, startPoint x: 319, startPoint y: 161, endPoint x: 378, endPoint y: 163, distance: 59.6
click at [378, 163] on div "From: [EMAIL_ADDRESS][DOMAIN_NAME]" at bounding box center [467, 160] width 324 height 7
copy span "[EMAIL_ADDRESS][DOMAIN_NAME]"
drag, startPoint x: 306, startPoint y: 184, endPoint x: 622, endPoint y: 197, distance: 316.1
click at [622, 197] on div "From: [EMAIL_ADDRESS][DOMAIN_NAME] To: [EMAIL_ADDRESS][DOMAIN_NAME] Date: [DATE…" at bounding box center [467, 179] width 324 height 45
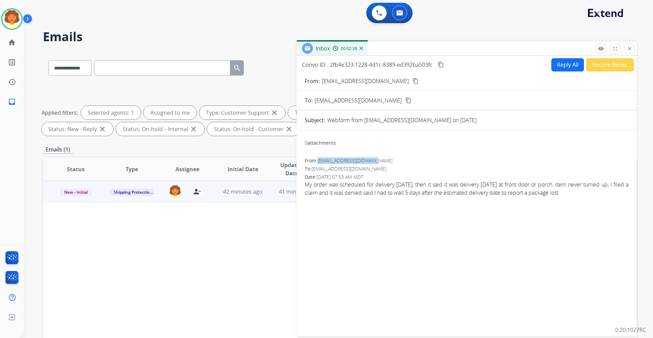
copy span "My order was scheduled for delivery [DATE], then it said it was delivery [DATE]…"
click at [564, 62] on button "Reply All" at bounding box center [568, 64] width 33 height 13
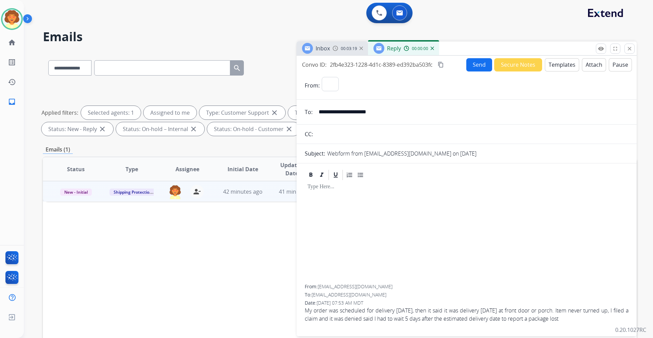
select select "**********"
click at [550, 64] on button "Templates" at bounding box center [562, 64] width 34 height 13
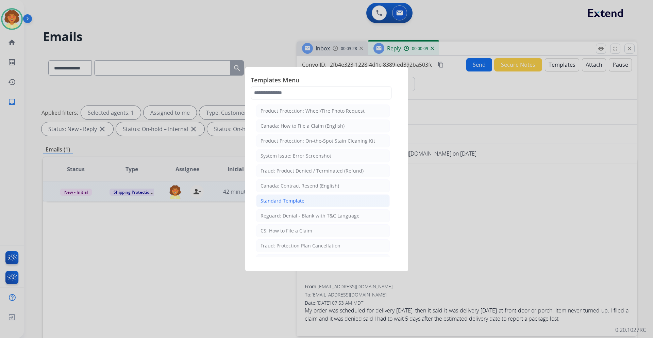
click at [293, 205] on li "Standard Template" at bounding box center [323, 200] width 134 height 13
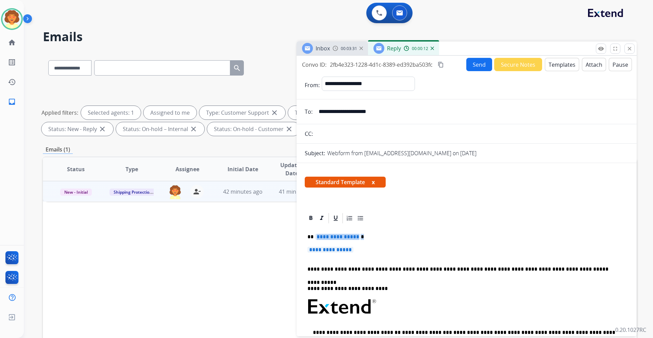
drag, startPoint x: 315, startPoint y: 239, endPoint x: 357, endPoint y: 252, distance: 43.8
click at [357, 252] on div "**********" at bounding box center [467, 322] width 324 height 197
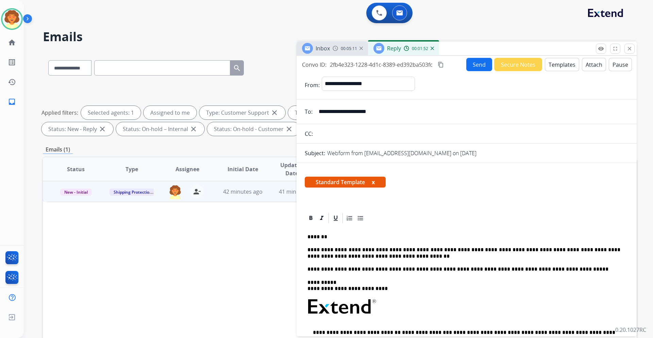
click at [356, 257] on p "**********" at bounding box center [464, 253] width 313 height 13
click at [374, 255] on p "**********" at bounding box center [464, 253] width 313 height 13
click at [469, 66] on button "Send" at bounding box center [480, 64] width 26 height 13
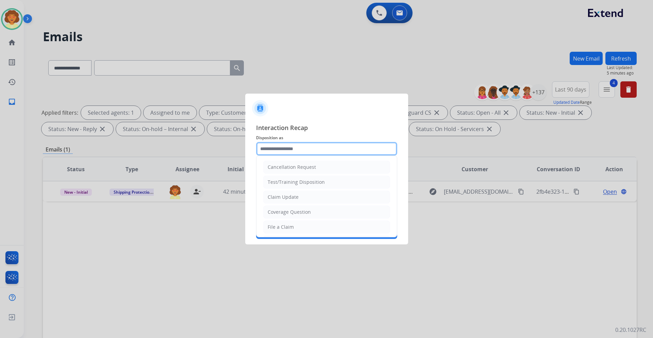
click at [292, 151] on input "text" at bounding box center [326, 149] width 141 height 14
click at [292, 196] on div "Claim Update" at bounding box center [283, 197] width 31 height 7
type input "**********"
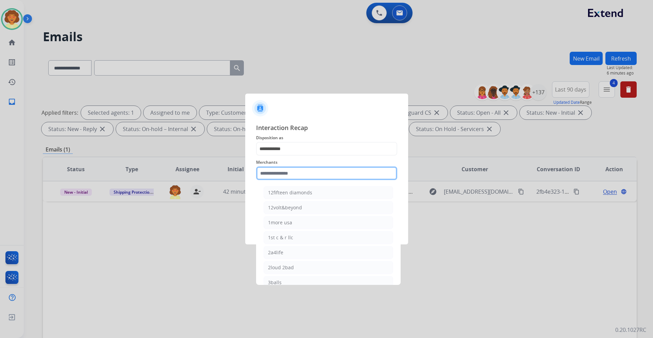
click at [288, 175] on input "text" at bounding box center [326, 173] width 141 height 14
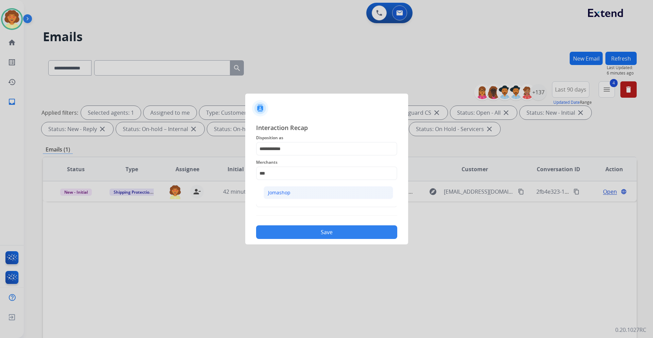
click at [279, 190] on div "Jomashop" at bounding box center [279, 192] width 22 height 7
type input "********"
click at [287, 201] on input "text" at bounding box center [326, 201] width 141 height 14
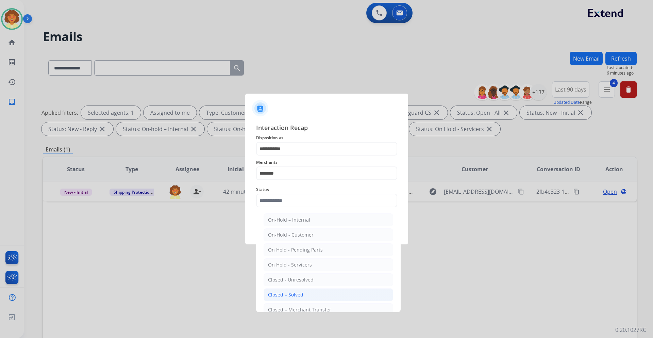
click at [301, 293] on div "Closed – Solved" at bounding box center [285, 294] width 35 height 7
type input "**********"
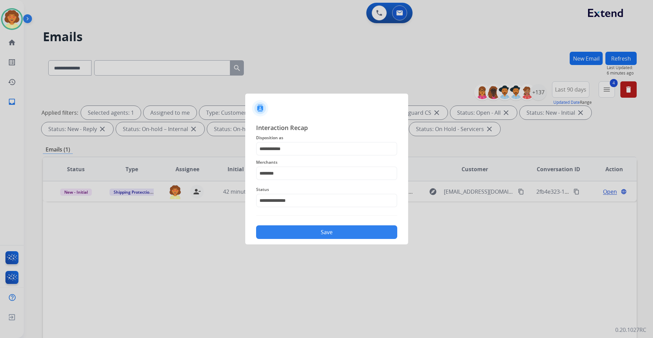
click at [301, 234] on button "Save" at bounding box center [326, 232] width 141 height 14
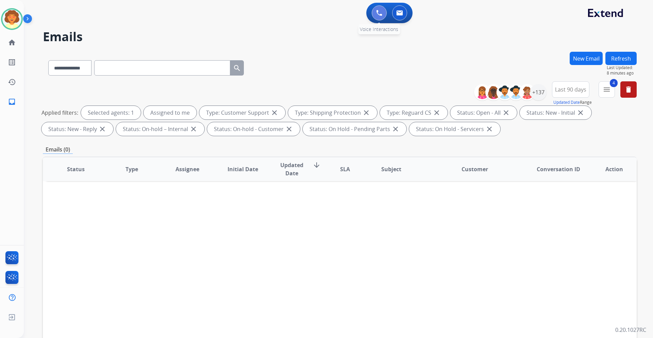
click at [379, 15] on img at bounding box center [379, 13] width 6 height 6
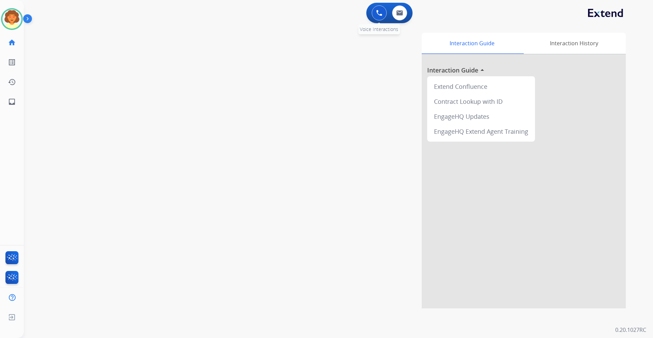
click at [378, 15] on img at bounding box center [379, 13] width 6 height 6
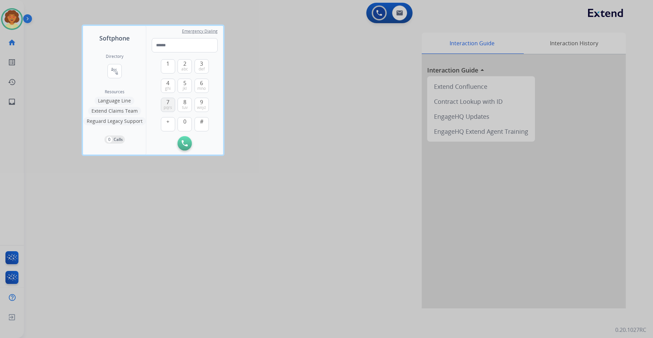
click at [171, 105] on span "pqrs" at bounding box center [168, 107] width 9 height 5
drag, startPoint x: 167, startPoint y: 66, endPoint x: 175, endPoint y: 66, distance: 7.2
click at [167, 66] on span "1" at bounding box center [167, 64] width 3 height 8
click at [201, 68] on span "def" at bounding box center [202, 68] width 6 height 5
drag, startPoint x: 205, startPoint y: 103, endPoint x: 182, endPoint y: 93, distance: 25.4
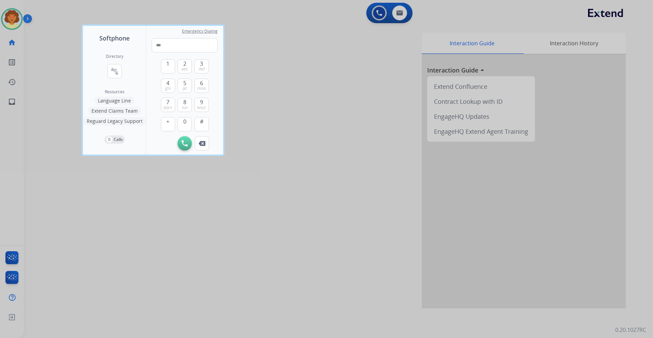
click at [205, 103] on button "9 wxyz" at bounding box center [202, 105] width 14 height 14
click at [163, 87] on button "4 ghi" at bounding box center [168, 86] width 14 height 14
click at [204, 66] on span "def" at bounding box center [202, 68] width 6 height 5
drag, startPoint x: 166, startPoint y: 103, endPoint x: 177, endPoint y: 115, distance: 15.9
click at [166, 104] on button "7 pqrs" at bounding box center [168, 105] width 14 height 14
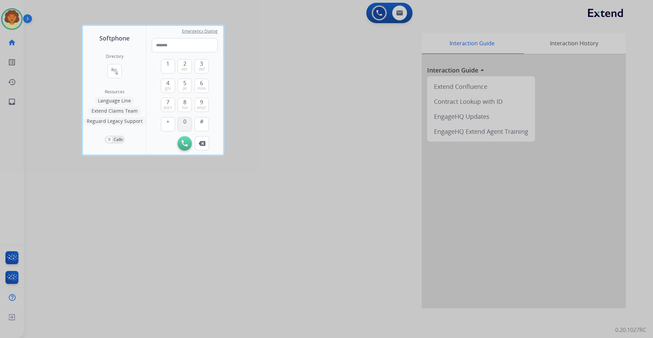
click at [188, 126] on button "0" at bounding box center [185, 124] width 14 height 14
click at [174, 68] on button "1" at bounding box center [168, 66] width 14 height 14
click at [201, 81] on span "6" at bounding box center [201, 83] width 3 height 8
type input "**********"
click at [187, 144] on img at bounding box center [185, 143] width 6 height 6
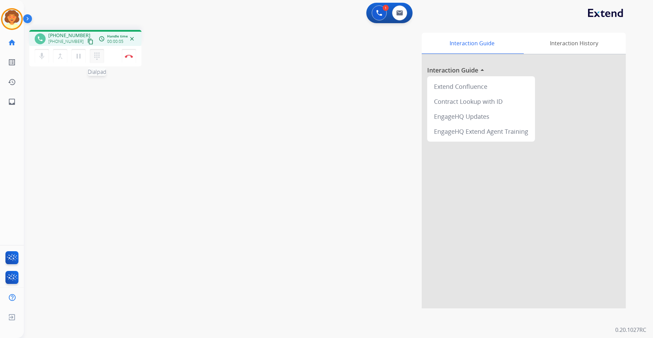
click at [96, 53] on mat-icon "dialpad" at bounding box center [97, 56] width 8 height 8
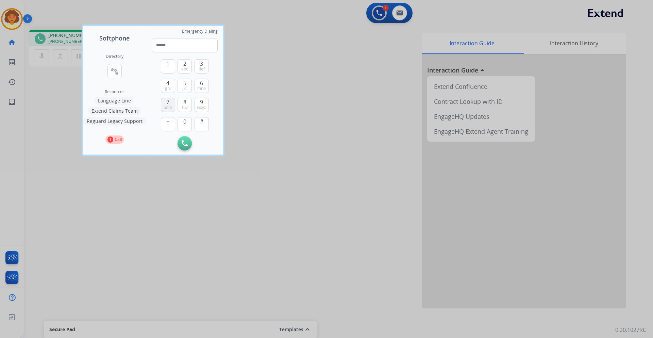
click at [168, 109] on span "pqrs" at bounding box center [168, 107] width 9 height 5
click at [170, 68] on button "1" at bounding box center [168, 66] width 14 height 14
click at [207, 90] on button "6 mno" at bounding box center [202, 86] width 14 height 14
type input "***"
click at [188, 144] on img at bounding box center [185, 143] width 6 height 6
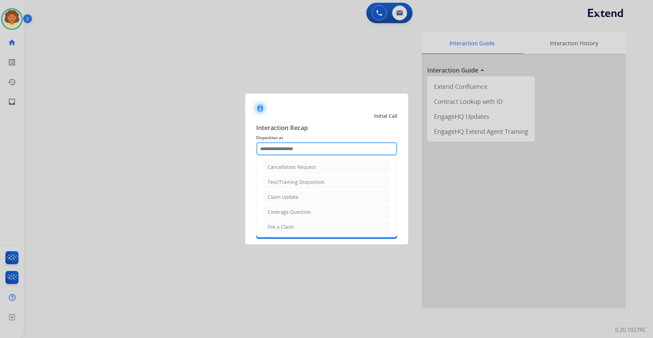
click at [292, 147] on input "text" at bounding box center [326, 149] width 141 height 14
click at [292, 195] on div "Claim Update" at bounding box center [283, 197] width 31 height 7
type input "**********"
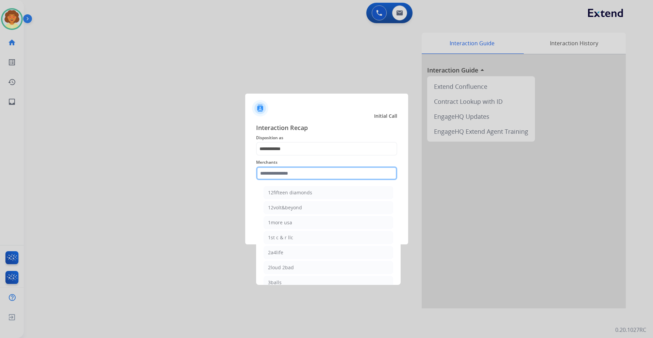
click at [282, 175] on input "text" at bounding box center [326, 173] width 141 height 14
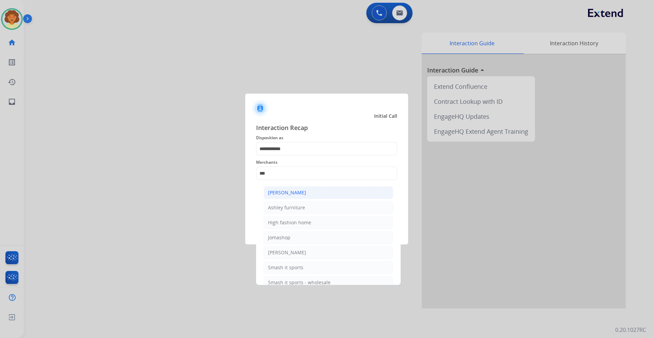
click at [289, 194] on div "[PERSON_NAME]" at bounding box center [287, 192] width 38 height 7
type input "**********"
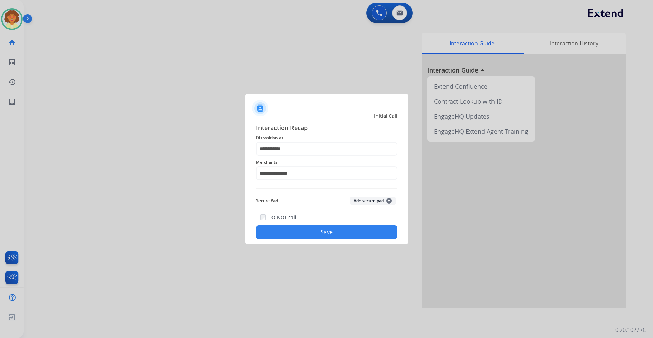
click at [294, 233] on button "Save" at bounding box center [326, 232] width 141 height 14
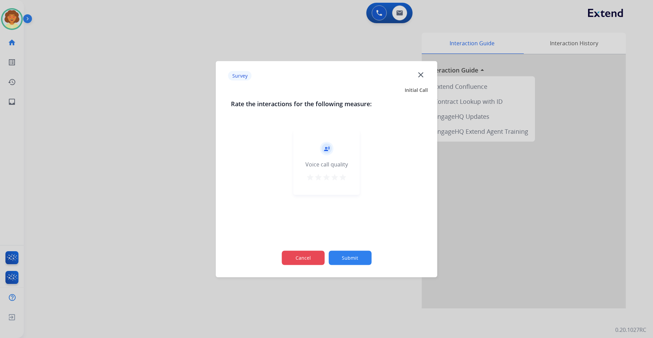
click at [308, 258] on button "Cancel" at bounding box center [303, 257] width 43 height 14
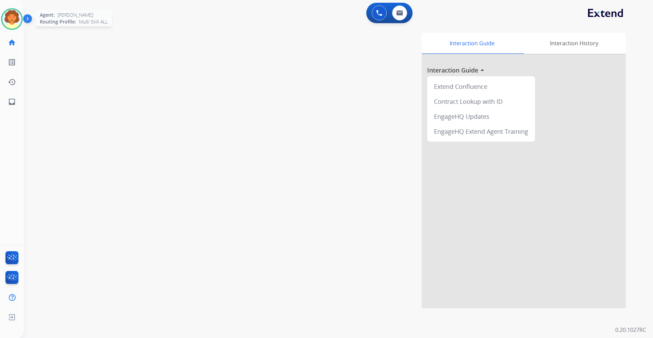
click at [12, 20] on img at bounding box center [11, 19] width 19 height 19
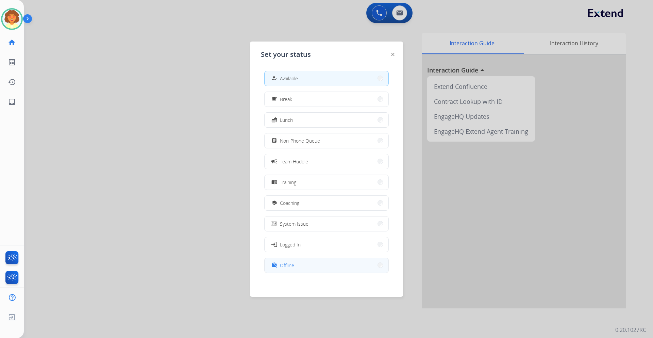
scroll to position [2, 0]
click at [320, 262] on button "work_off Offline" at bounding box center [327, 263] width 124 height 15
